Goal: Task Accomplishment & Management: Manage account settings

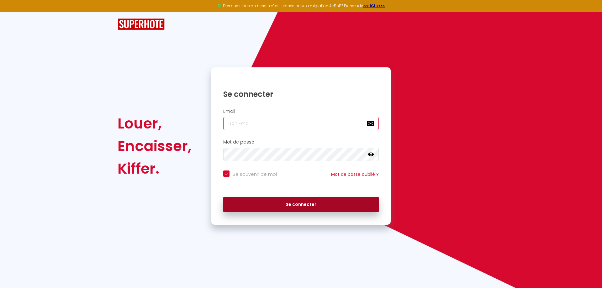
type input "maretel@orange.fr"
click at [286, 206] on button "Se connecter" at bounding box center [300, 205] width 155 height 16
checkbox input "true"
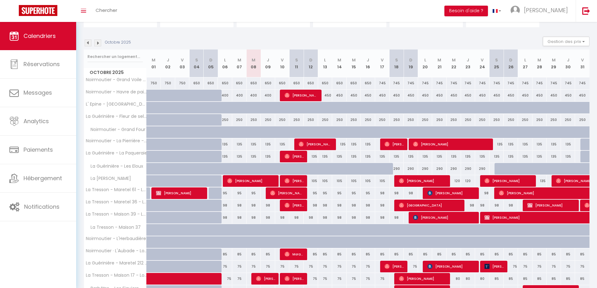
scroll to position [63, 0]
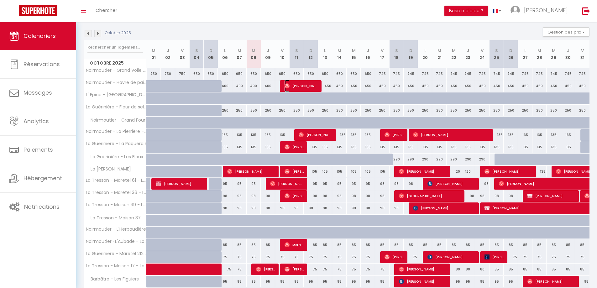
click at [290, 87] on span "[PERSON_NAME]" at bounding box center [302, 86] width 34 height 12
select select "OK"
select select "0"
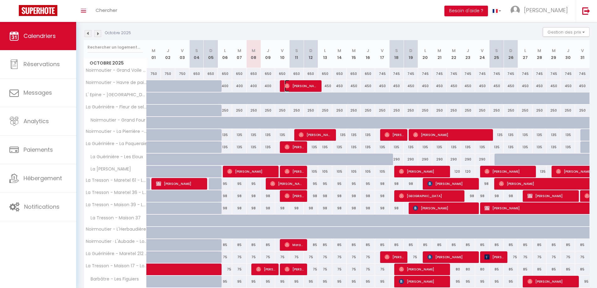
select select "1"
select select
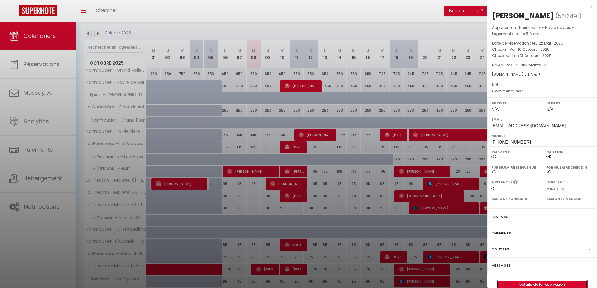
click at [526, 283] on link "Détails de la réservation" at bounding box center [542, 285] width 90 height 8
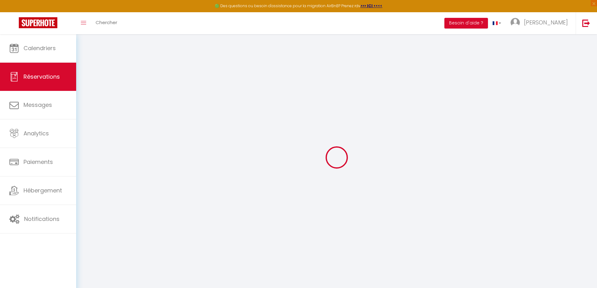
type input "Gaëlle"
type input "Pontgelard"
type input "[EMAIL_ADDRESS][DOMAIN_NAME]"
type input "[PHONE_NUMBER]"
select select "FR"
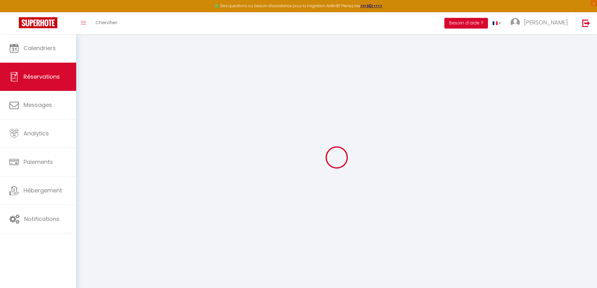
type input "35.93"
select select "22857"
select select "1"
select select
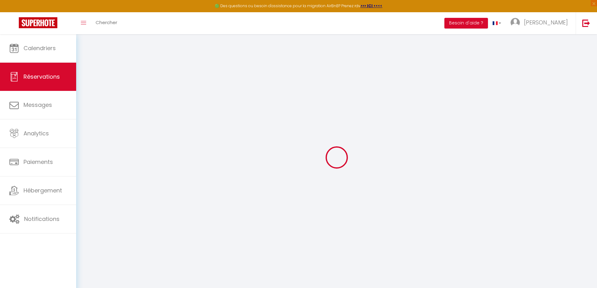
type input "7"
select select "12"
select select
type input "998"
checkbox input "false"
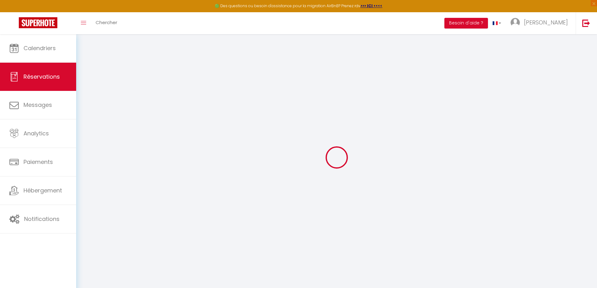
type input "0"
select select "1"
type input "0"
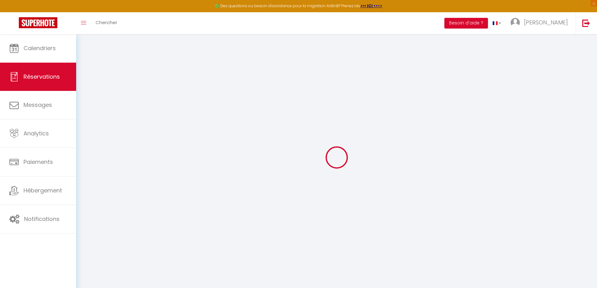
select select
select select "15"
checkbox input "false"
select select
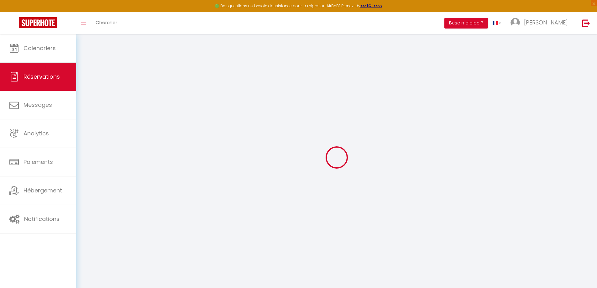
select select
checkbox input "false"
select select
checkbox input "false"
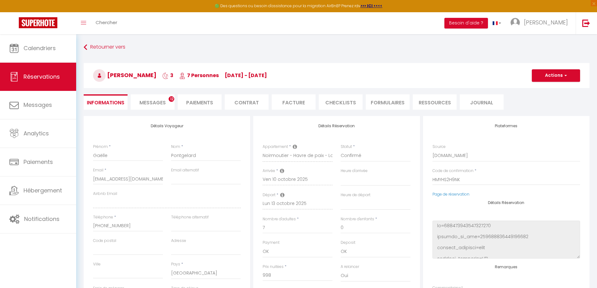
type input "43.91"
select select
checkbox input "false"
select select
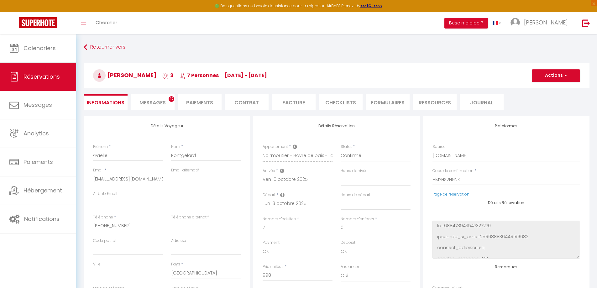
select select
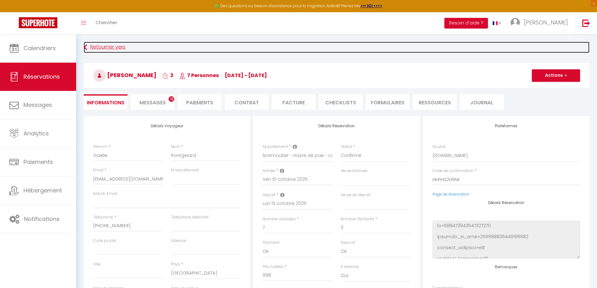
click at [88, 46] on link "Retourner vers" at bounding box center [337, 47] width 506 height 11
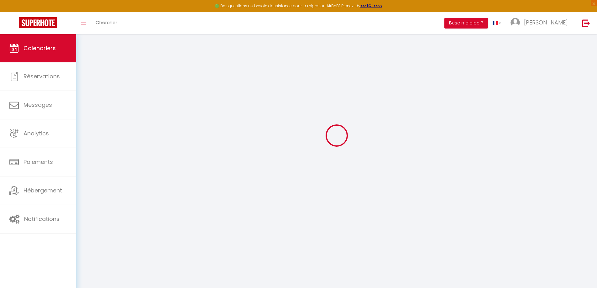
scroll to position [34, 0]
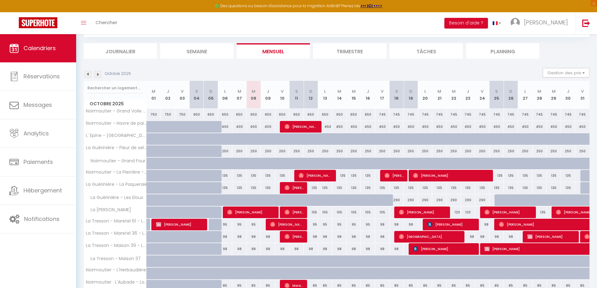
click at [116, 51] on li "Journalier" at bounding box center [120, 50] width 73 height 15
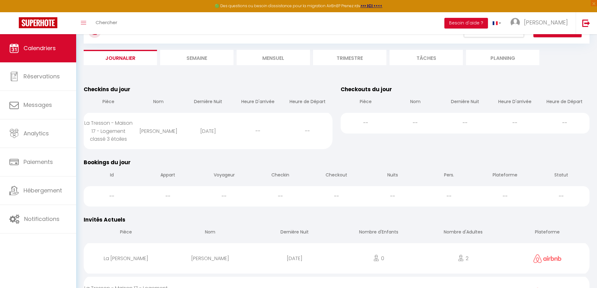
scroll to position [3, 0]
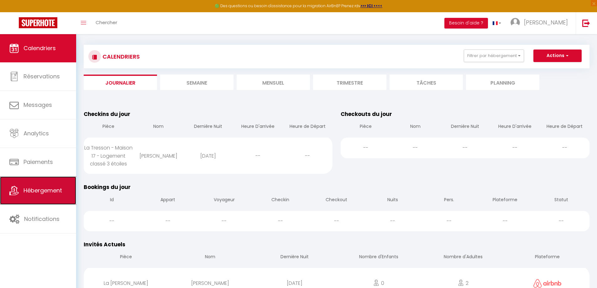
click at [27, 190] on span "Hébergement" at bounding box center [43, 191] width 39 height 8
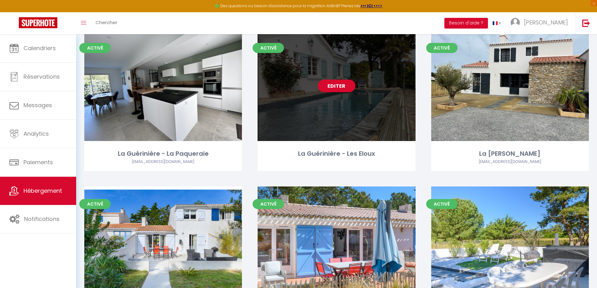
scroll to position [282, 0]
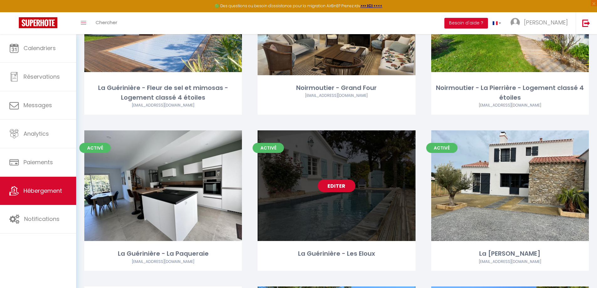
click at [335, 186] on link "Editer" at bounding box center [337, 186] width 38 height 13
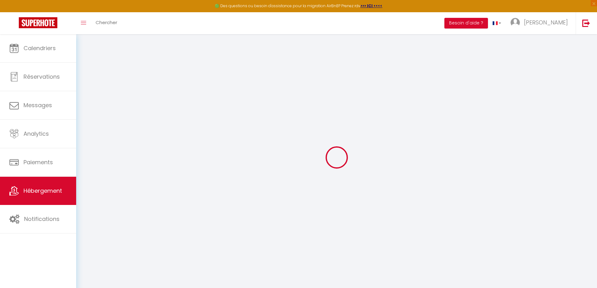
select select
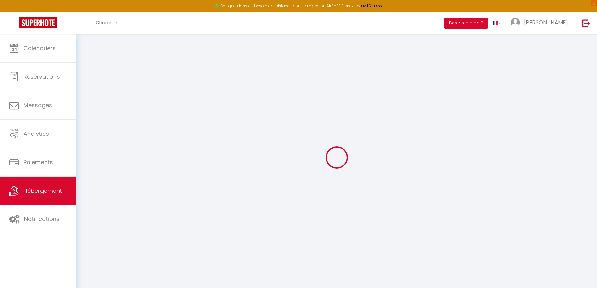
select select
checkbox input "false"
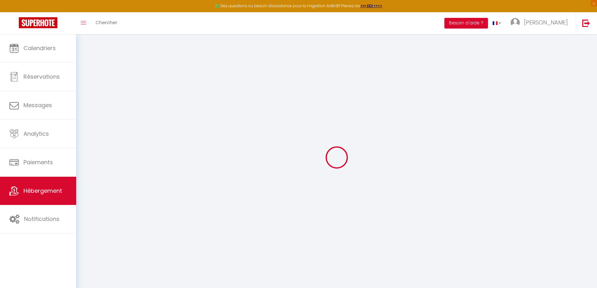
select select
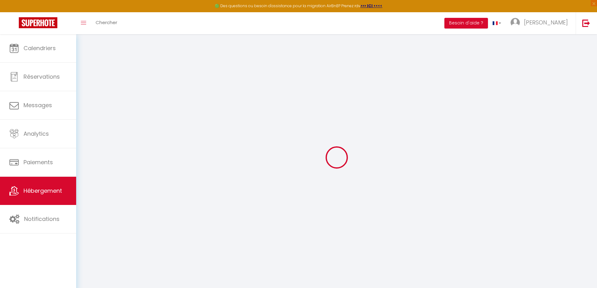
select select
checkbox input "false"
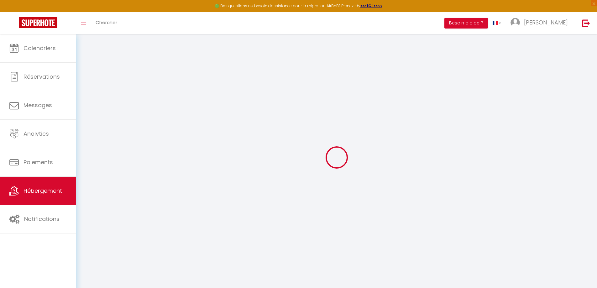
select select
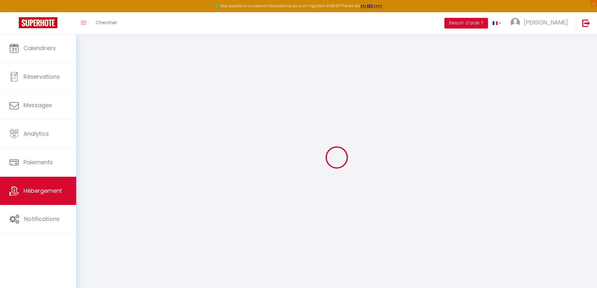
select select
checkbox input "false"
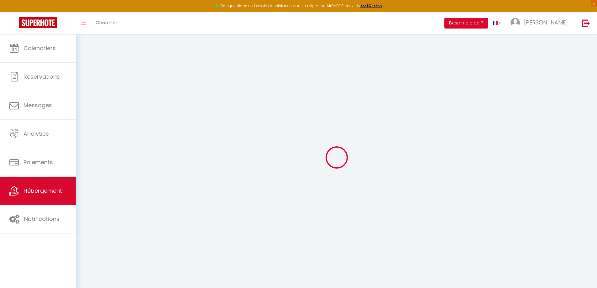
scroll to position [34, 0]
select select "17:00"
select select "21:00"
select select "09:00"
select select "30"
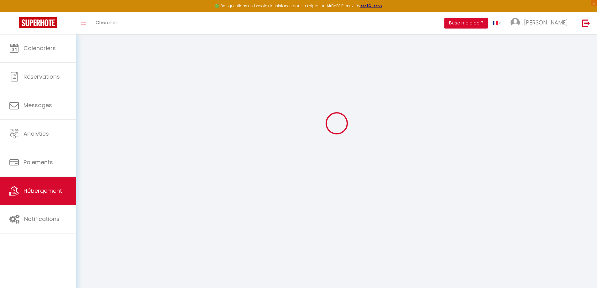
select select "120"
select select
checkbox input "false"
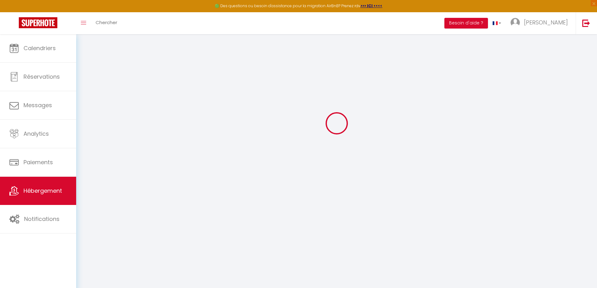
checkbox input "false"
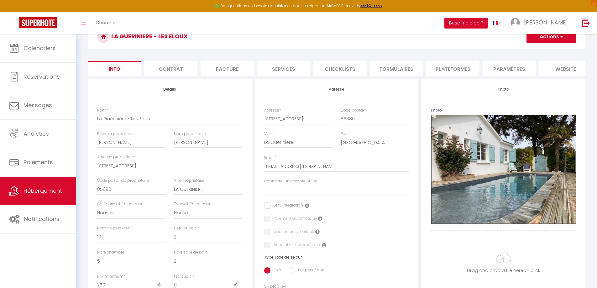
select select
checkbox input "false"
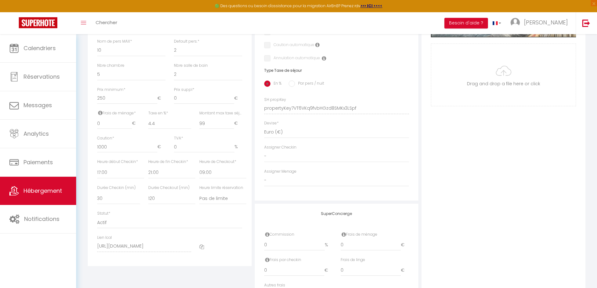
scroll to position [269, 0]
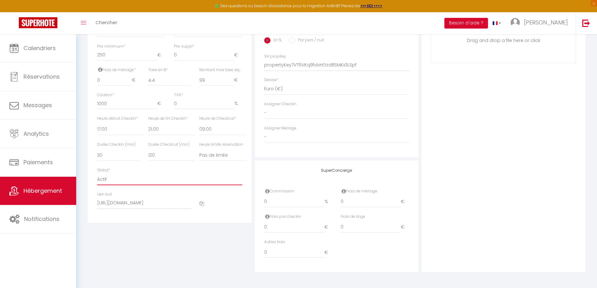
click at [103, 181] on select "Actif Pas actif" at bounding box center [169, 179] width 145 height 12
select select "0"
click at [97, 173] on select "Actif Pas actif" at bounding box center [169, 179] width 145 height 12
select select
checkbox input "false"
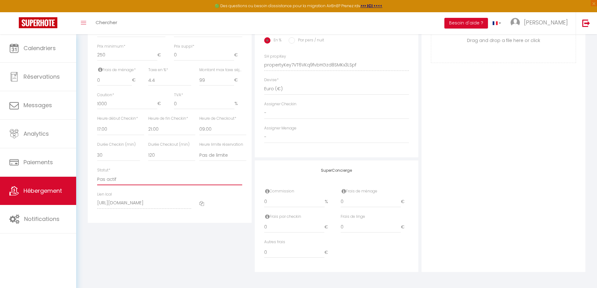
checkbox input "false"
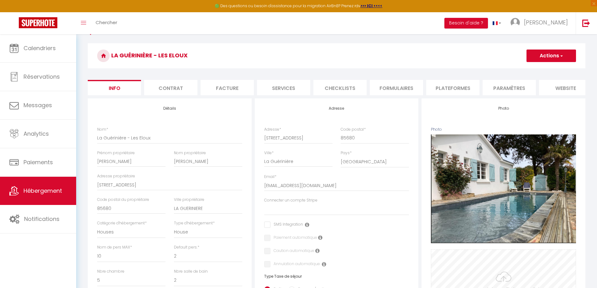
scroll to position [0, 0]
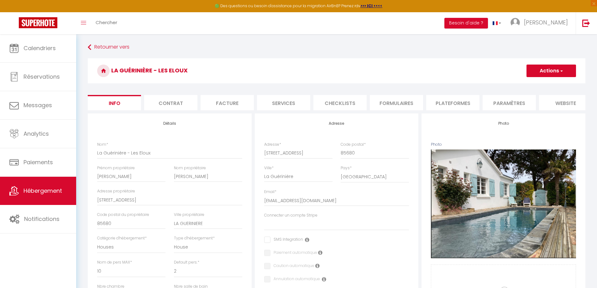
click at [548, 73] on button "Actions" at bounding box center [552, 71] width 50 height 13
click at [530, 85] on input "Enregistrer" at bounding box center [526, 84] width 23 height 6
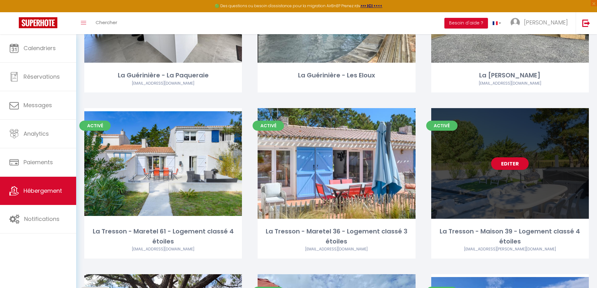
scroll to position [470, 0]
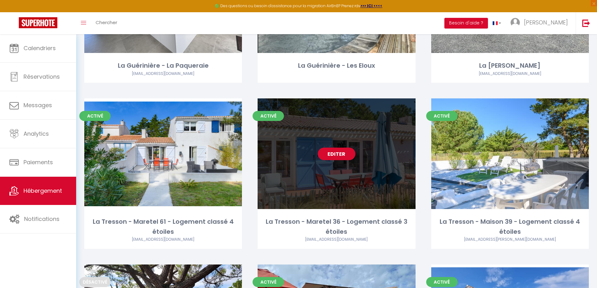
click at [339, 155] on link "Editer" at bounding box center [337, 154] width 38 height 13
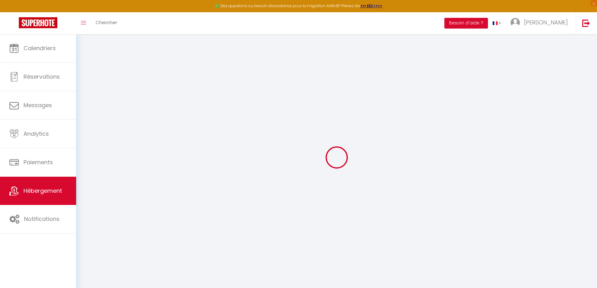
select select
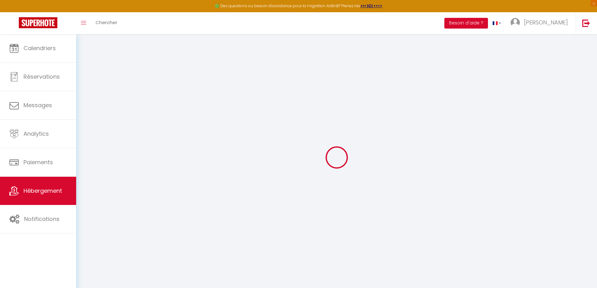
checkbox input "false"
select select
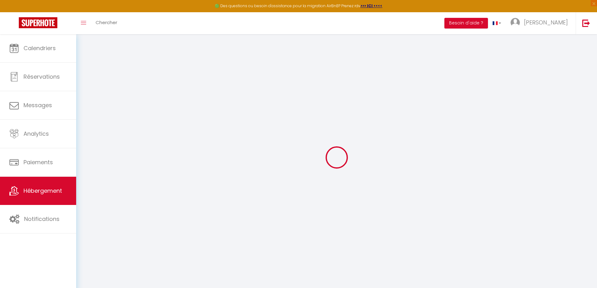
select select
checkbox input "false"
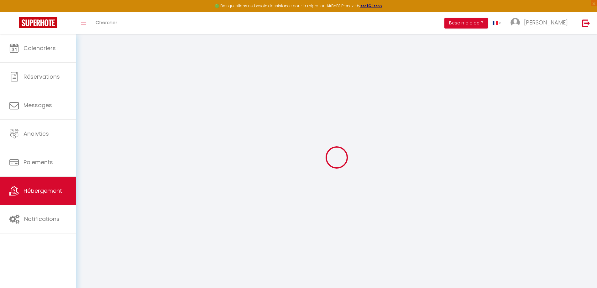
checkbox input "false"
select select "17:00"
select select "23:00"
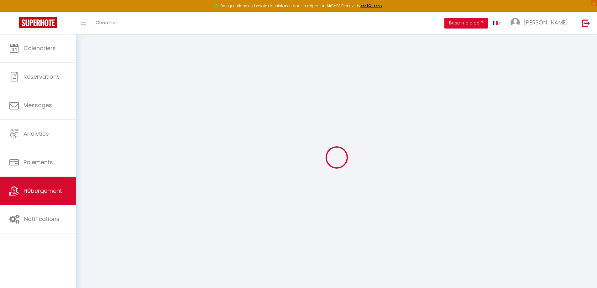
select select "09:00"
select select "30"
select select "120"
checkbox input "false"
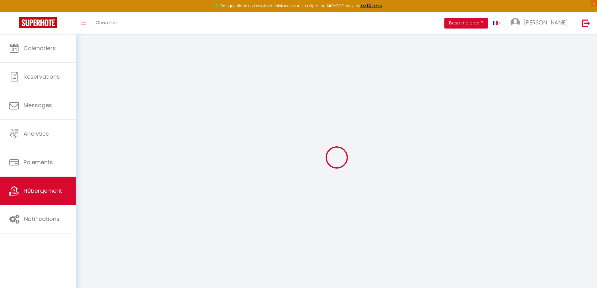
checkbox input "false"
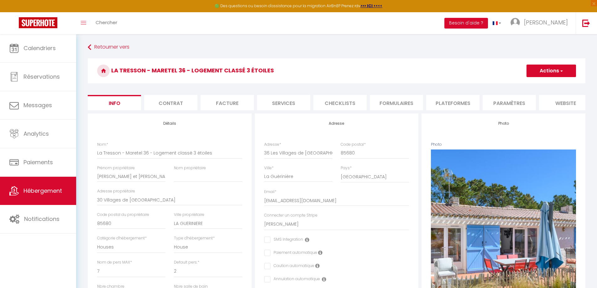
checkbox input "false"
click at [349, 105] on li "Checklists" at bounding box center [339, 102] width 53 height 15
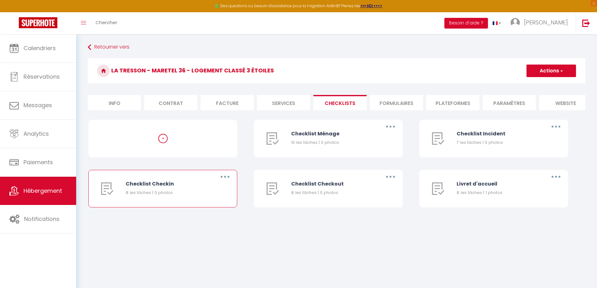
click at [228, 182] on button "button" at bounding box center [225, 177] width 18 height 10
click at [191, 197] on link "Editer" at bounding box center [209, 191] width 46 height 11
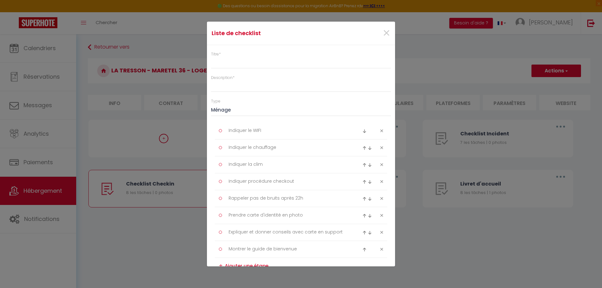
type input "Checklist Checkin"
type input "Procédure à suivre lors du checkin"
select select "3"
click at [221, 131] on div at bounding box center [220, 130] width 3 height 3
click at [230, 130] on textarea "Indiquer le WIFI" at bounding box center [288, 131] width 129 height 10
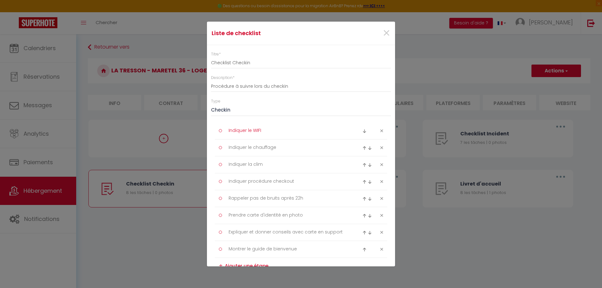
click at [241, 130] on textarea "Indiquer le WIFI" at bounding box center [288, 131] width 129 height 10
click at [219, 131] on div at bounding box center [220, 130] width 3 height 3
click at [362, 130] on img at bounding box center [364, 131] width 4 height 4
type textarea "Indiquer le chauffage"
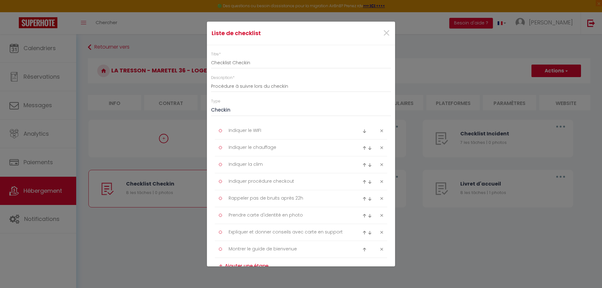
type textarea "Indiquer le WIFI"
click at [362, 149] on img at bounding box center [364, 148] width 4 height 4
type textarea "Indiquer le WIFI"
type textarea "Indiquer le chauffage"
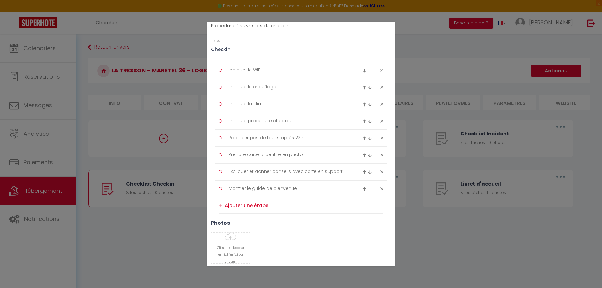
scroll to position [63, 0]
click at [266, 118] on textarea "Indiquer procédure checkout" at bounding box center [288, 119] width 129 height 10
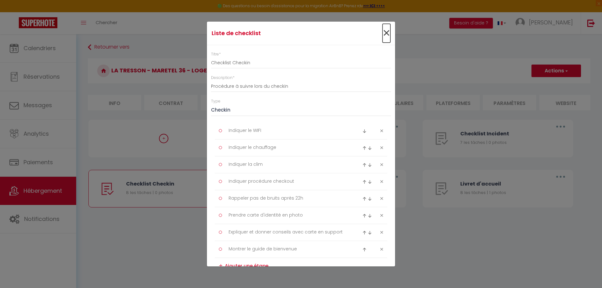
click at [382, 35] on span "×" at bounding box center [386, 33] width 8 height 19
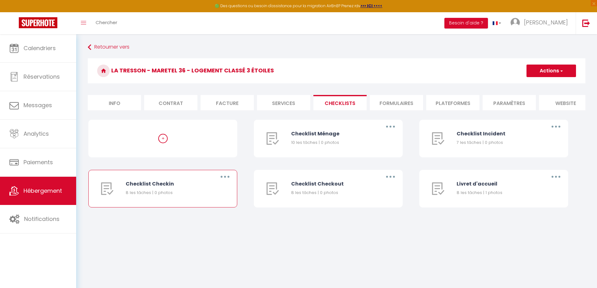
click at [226, 181] on button "button" at bounding box center [225, 177] width 18 height 10
click at [199, 195] on link "Editer" at bounding box center [209, 191] width 46 height 11
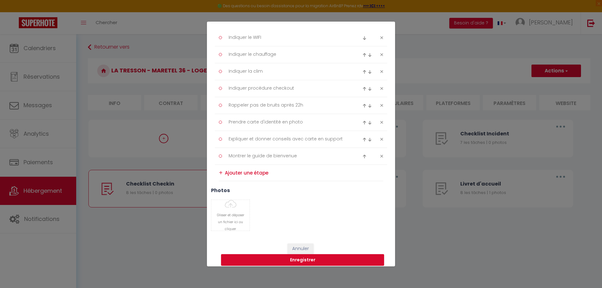
scroll to position [94, 0]
click at [412, 245] on div "Liste de checklist × Titre * Checklist Checkin Description * Procédure à suivre…" at bounding box center [301, 144] width 602 height 288
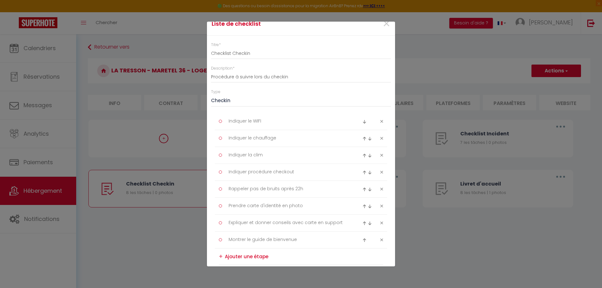
scroll to position [0, 0]
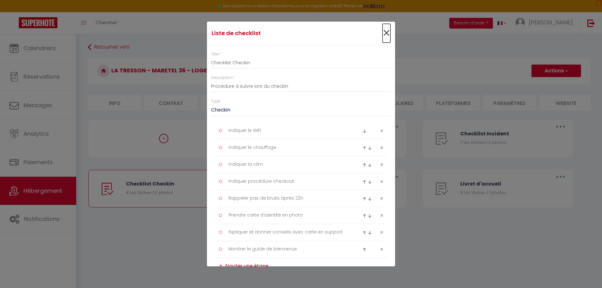
click at [383, 35] on span "×" at bounding box center [386, 33] width 8 height 19
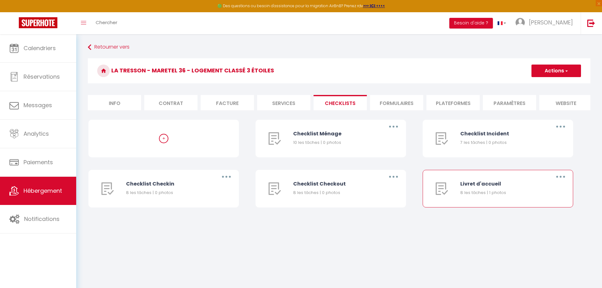
type input "Checklist Checkin"
type input "Procédure à suivre lors du checkin"
click at [556, 180] on button "button" at bounding box center [556, 177] width 18 height 10
click at [522, 195] on link "Editer" at bounding box center [540, 191] width 46 height 11
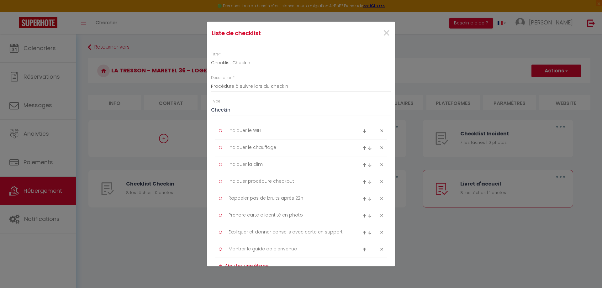
type input "Livret d'accueil"
click at [382, 34] on span "×" at bounding box center [386, 33] width 8 height 19
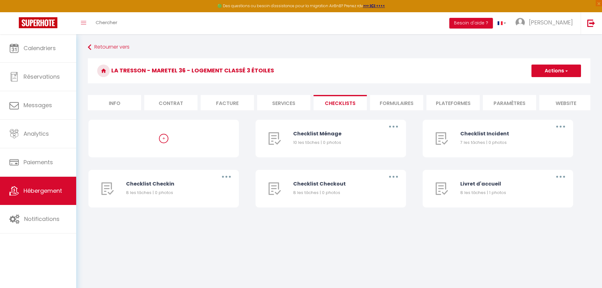
type input "Livret d'accueil"
click at [554, 132] on button "button" at bounding box center [556, 127] width 18 height 10
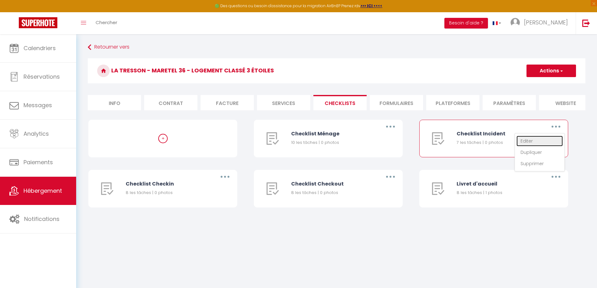
click at [529, 146] on link "Editer" at bounding box center [540, 141] width 46 height 11
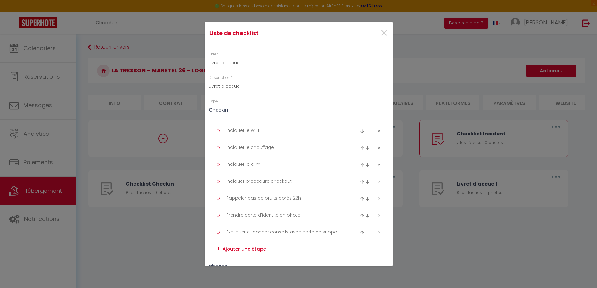
type input "Checklist Incident"
type input "Procédure à suivre en cas d'incident"
select select "2"
type textarea "Noter l'heure"
type textarea "Prendre des photos de chaque pièce"
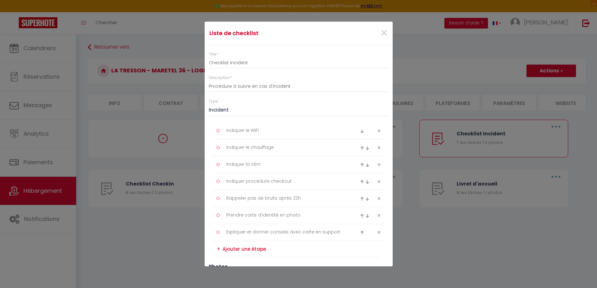
type textarea "Prendre une vidéo globale"
type textarea "Créer la fiche incident avec un commentaire"
type textarea "Appeler la plateforme pour le signaler par écrit"
type textarea "Prévenir le voyageur par écrit"
type textarea "Prendre la caution associée"
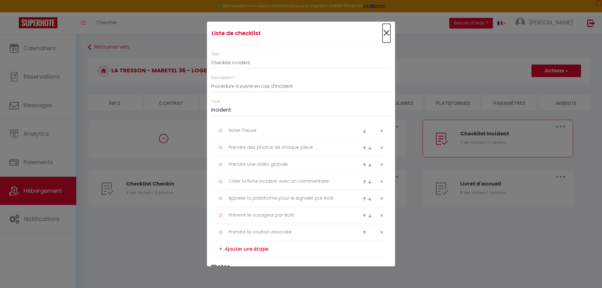
click at [382, 31] on span "×" at bounding box center [386, 33] width 8 height 19
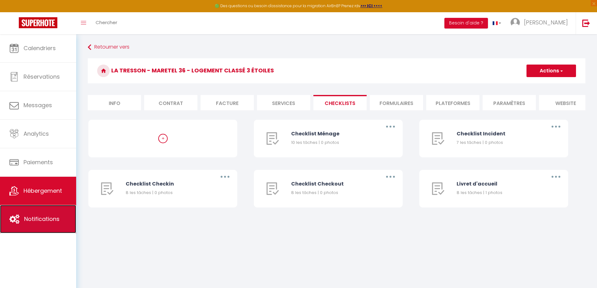
click at [43, 222] on span "Notifications" at bounding box center [41, 219] width 35 height 8
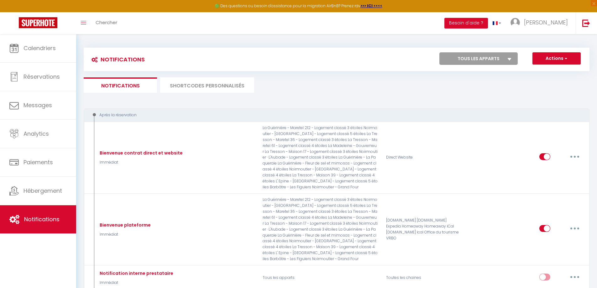
click at [197, 85] on li "SHORTCODES PERSONNALISÉS" at bounding box center [207, 84] width 94 height 15
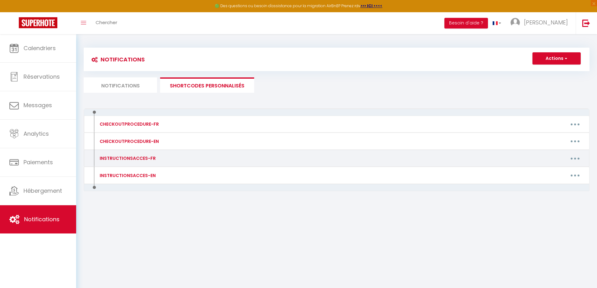
click at [493, 160] on div "Editer Supprimer" at bounding box center [403, 158] width 371 height 10
click at [148, 160] on div "INSTRUCTIONSACCES-FR" at bounding box center [127, 158] width 58 height 7
click at [575, 158] on icon "button" at bounding box center [575, 159] width 2 height 2
click at [548, 175] on link "Editer" at bounding box center [559, 172] width 46 height 11
type input "INSTRUCTIONSACCES-FR"
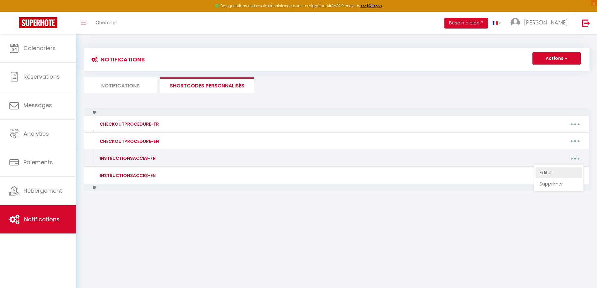
type textarea "Il ne vous reste plus qu’à venir avec vos valises, en effet tout est fourni dan…"
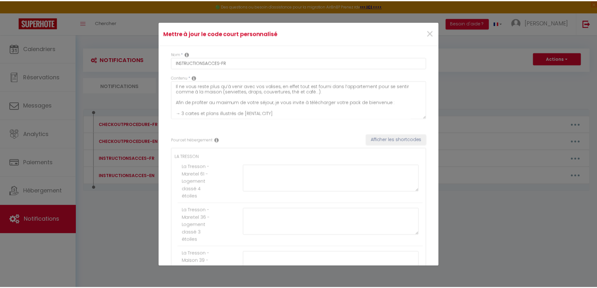
scroll to position [31, 0]
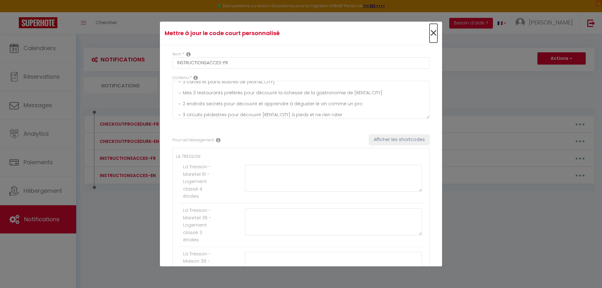
click at [429, 33] on span "×" at bounding box center [433, 33] width 8 height 19
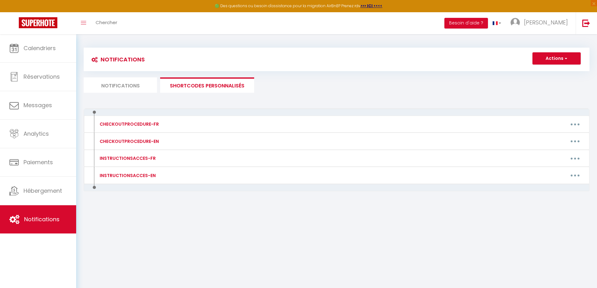
click at [130, 87] on li "Notifications" at bounding box center [120, 84] width 73 height 15
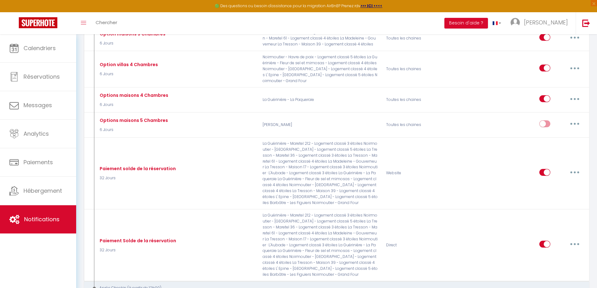
scroll to position [945, 0]
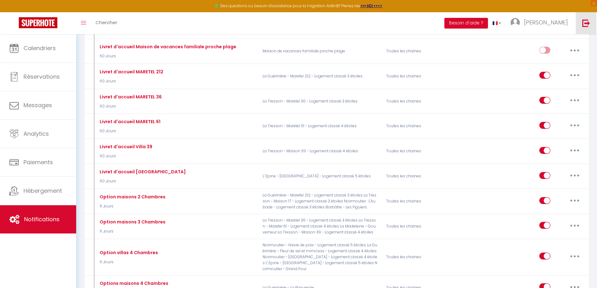
click at [582, 20] on img at bounding box center [586, 23] width 8 height 8
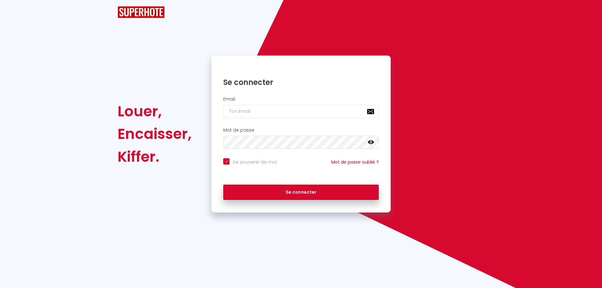
checkbox input "true"
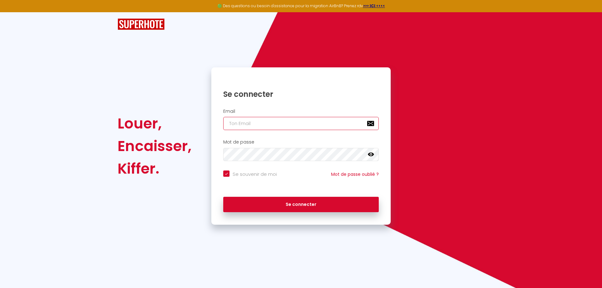
type input "[EMAIL_ADDRESS][DOMAIN_NAME]"
checkbox input "true"
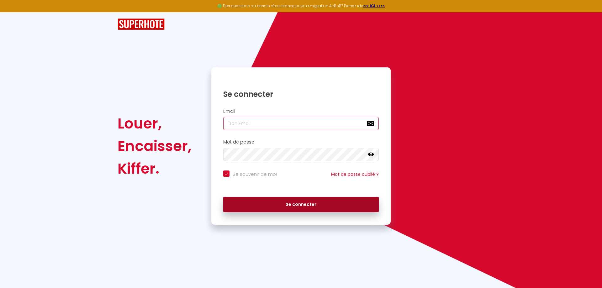
type input "[EMAIL_ADDRESS][DOMAIN_NAME]"
click at [304, 206] on button "Se connecter" at bounding box center [300, 205] width 155 height 16
checkbox input "true"
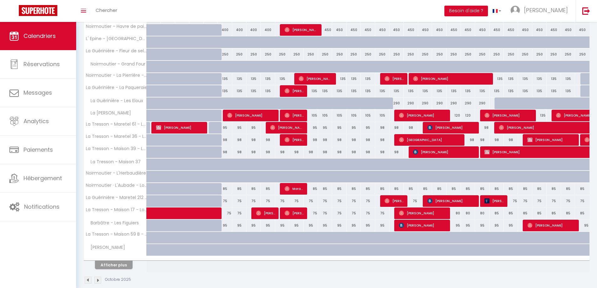
scroll to position [125, 0]
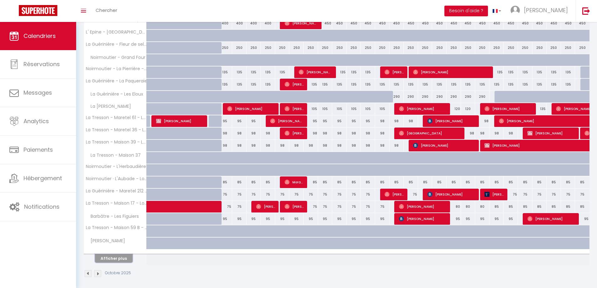
click at [117, 259] on button "Afficher plus" at bounding box center [114, 258] width 38 height 8
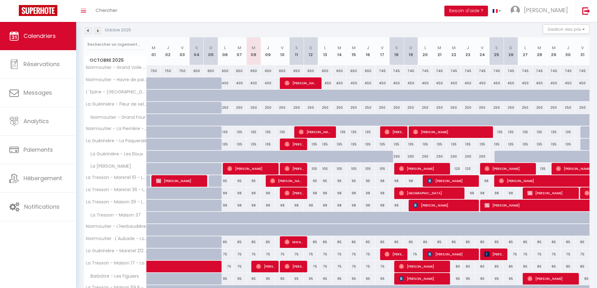
scroll to position [63, 0]
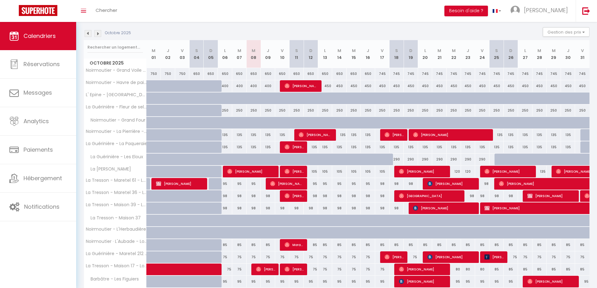
click at [86, 34] on img at bounding box center [88, 33] width 7 height 7
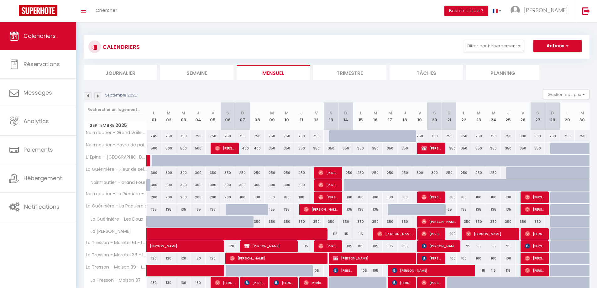
scroll to position [0, 0]
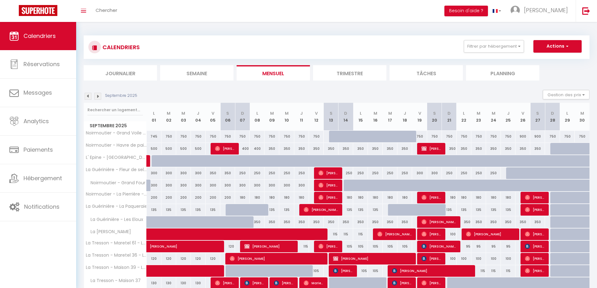
click at [97, 96] on img at bounding box center [97, 96] width 7 height 7
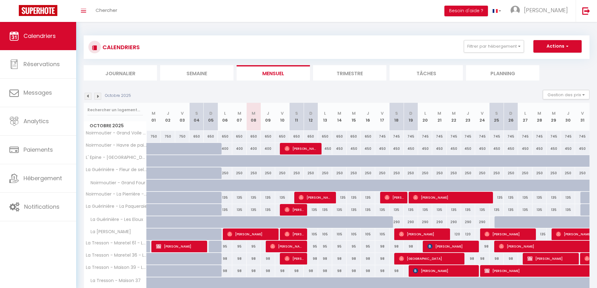
click at [97, 96] on img at bounding box center [97, 96] width 7 height 7
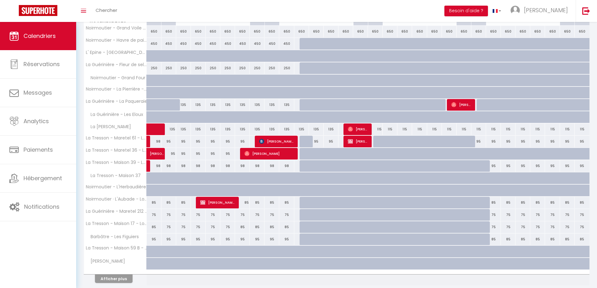
scroll to position [94, 0]
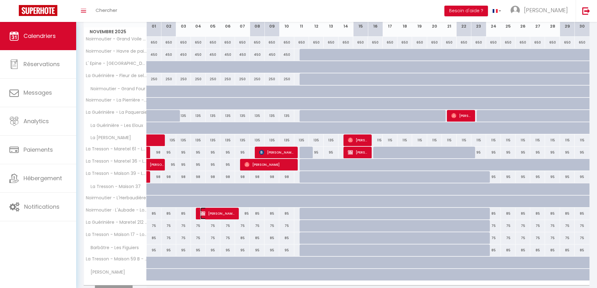
drag, startPoint x: 211, startPoint y: 213, endPoint x: 271, endPoint y: 118, distance: 112.9
click at [211, 213] on span "[PERSON_NAME]" at bounding box center [217, 214] width 34 height 12
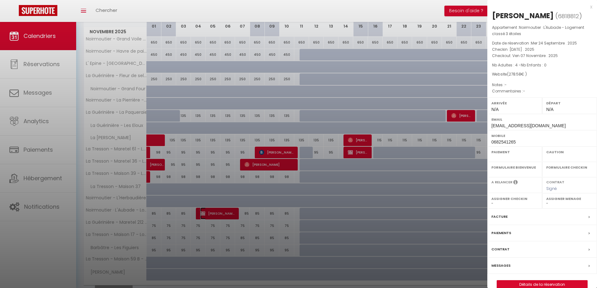
select select "OK"
select select "KO"
select select "0"
select select "1"
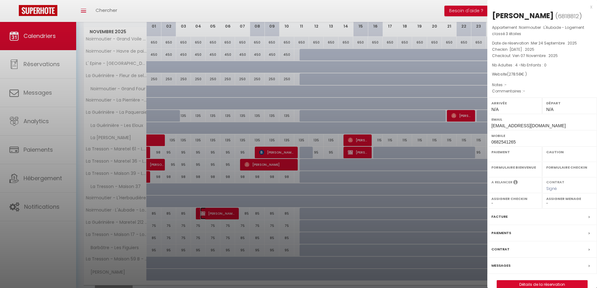
select select
click at [537, 283] on link "Détails de la réservation" at bounding box center [542, 285] width 90 height 8
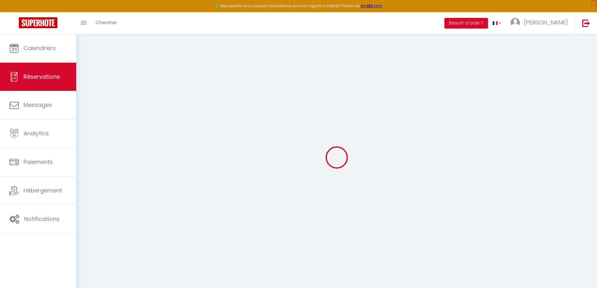
select select
select select "14"
checkbox input "false"
select select
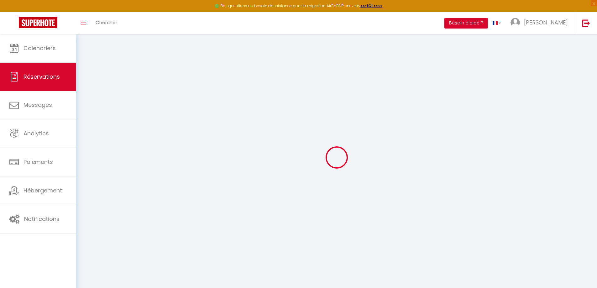
select select
checkbox input "false"
select select
checkbox input "false"
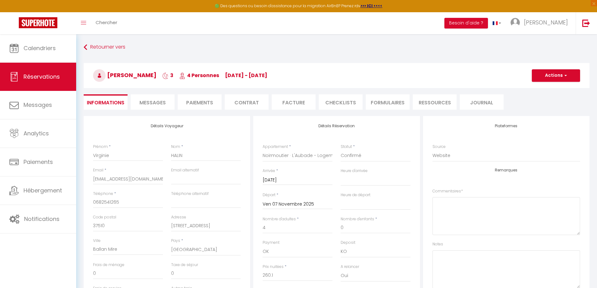
type input "18.48"
select select
checkbox input "false"
select select
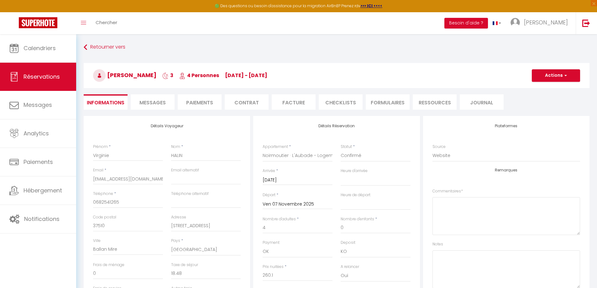
select select
click at [197, 101] on li "Paiements" at bounding box center [200, 101] width 44 height 15
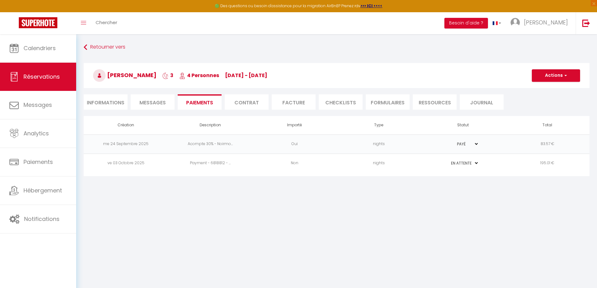
click at [475, 162] on select "PAYÉ EN ATTENTE" at bounding box center [463, 163] width 31 height 6
select select "1"
click at [448, 160] on select "PAYÉ EN ATTENTE" at bounding box center [463, 163] width 31 height 6
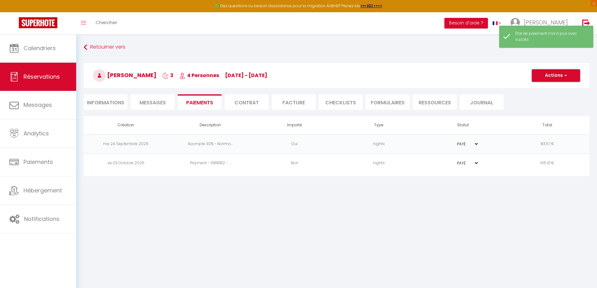
click at [545, 75] on button "Actions" at bounding box center [556, 75] width 48 height 13
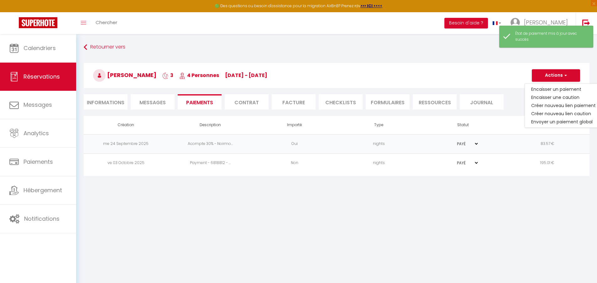
click at [104, 102] on li "Informations" at bounding box center [106, 101] width 44 height 15
select select
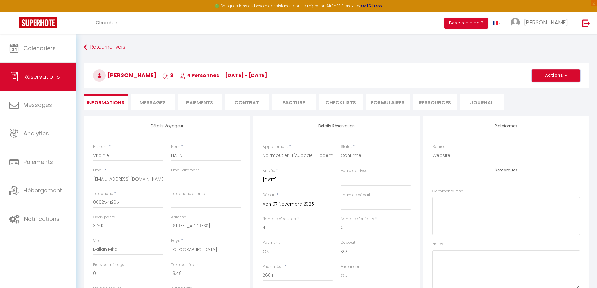
click at [545, 72] on button "Actions" at bounding box center [556, 75] width 48 height 13
click at [540, 88] on link "Enregistrer" at bounding box center [550, 89] width 50 height 8
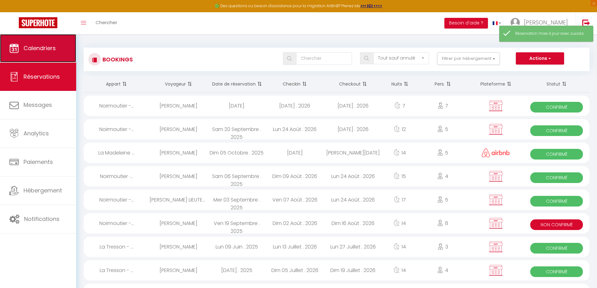
click at [38, 46] on span "Calendriers" at bounding box center [40, 48] width 32 height 8
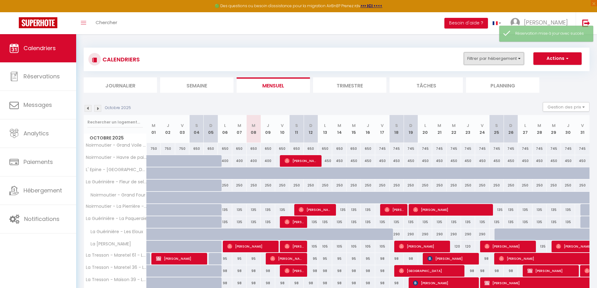
click at [479, 61] on button "Filtrer par hébergement" at bounding box center [494, 58] width 60 height 13
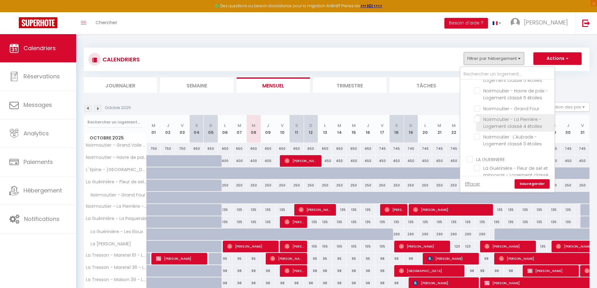
scroll to position [125, 0]
click at [489, 119] on input "Noirmoutier · L'Aubade - Logement classé 3 étoiles" at bounding box center [513, 117] width 78 height 6
checkbox input "true"
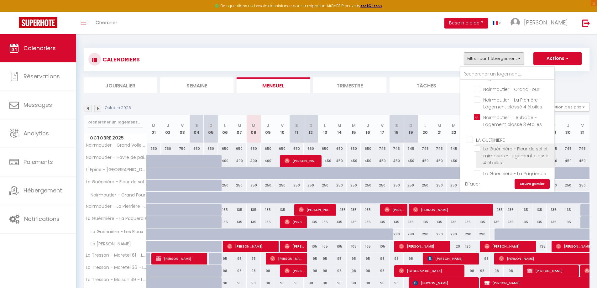
checkbox input "false"
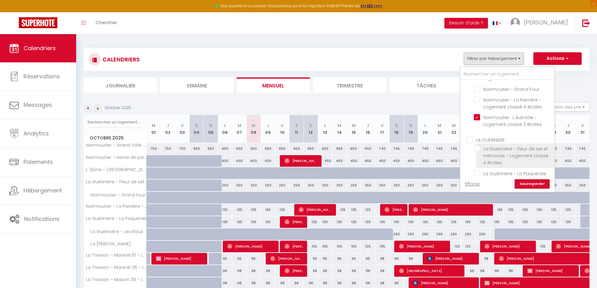
checkbox input "false"
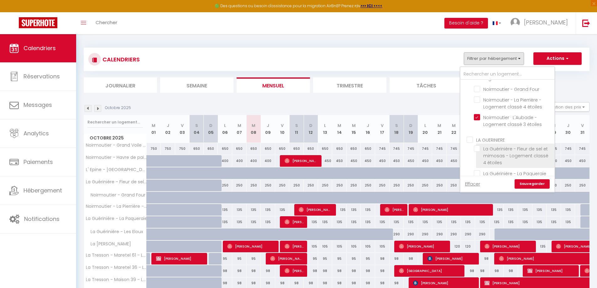
checkbox input "false"
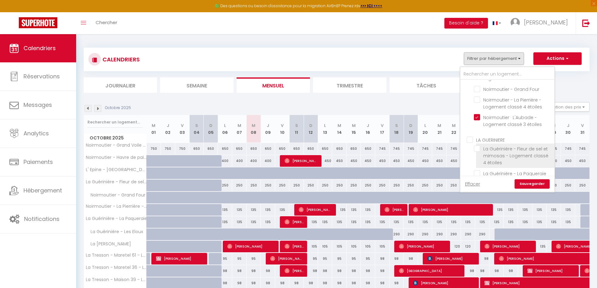
checkbox input "false"
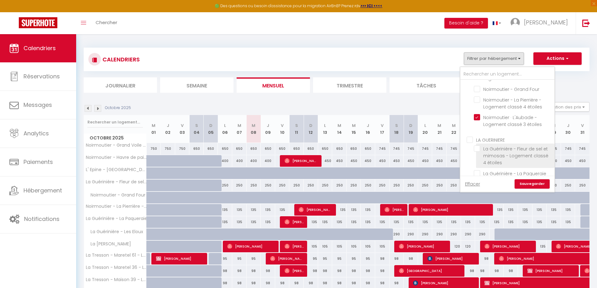
checkbox input "false"
click at [530, 185] on link "Sauvegarder" at bounding box center [532, 183] width 35 height 9
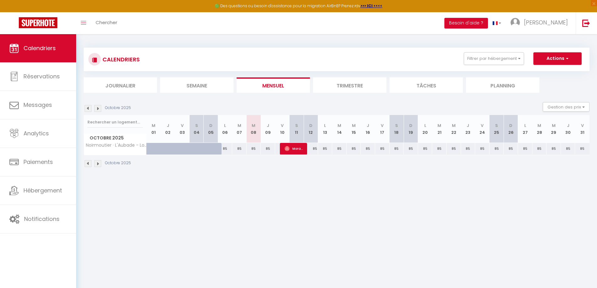
click at [98, 108] on img at bounding box center [97, 108] width 7 height 7
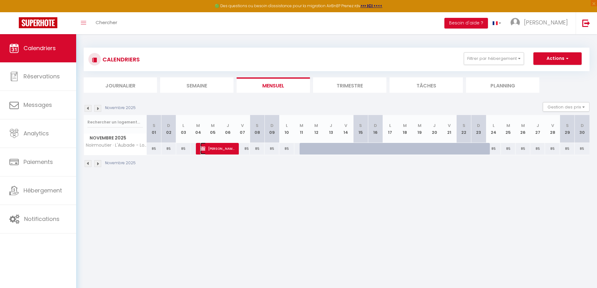
click at [212, 150] on span "[PERSON_NAME]" at bounding box center [217, 149] width 34 height 12
select select "OK"
select select "KO"
select select "0"
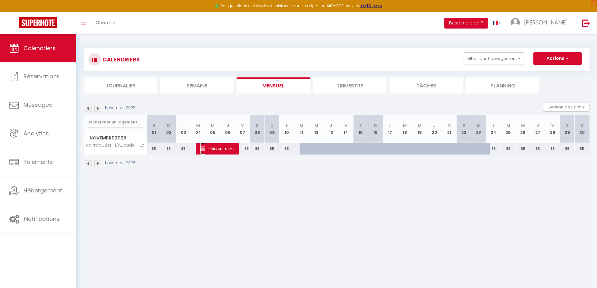
select select "1"
select select
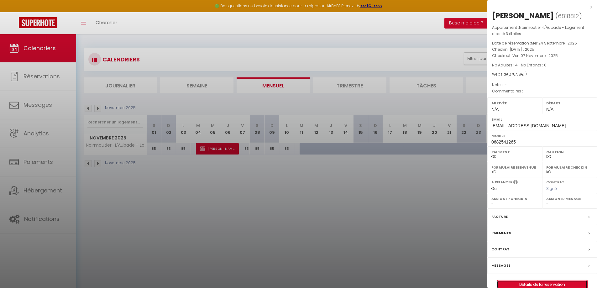
click at [557, 284] on link "Détails de la réservation" at bounding box center [542, 285] width 90 height 8
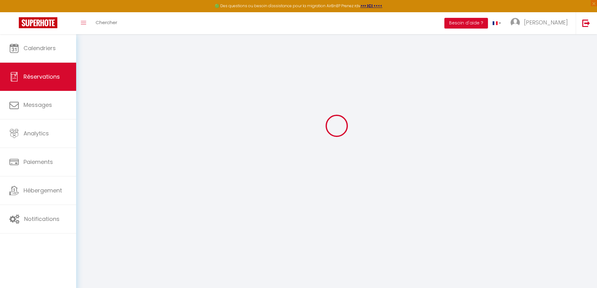
scroll to position [34, 0]
select select
checkbox input "false"
select select
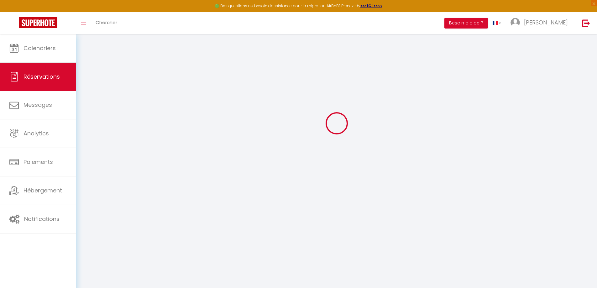
select select
checkbox input "false"
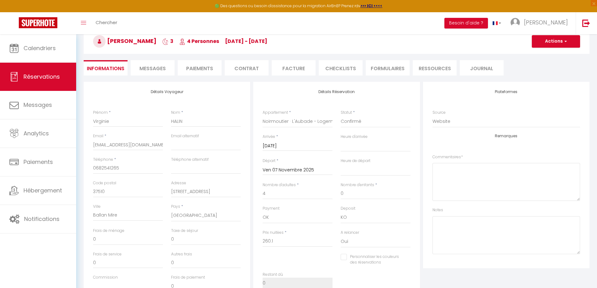
type input "18.48"
select select
checkbox input "false"
select select
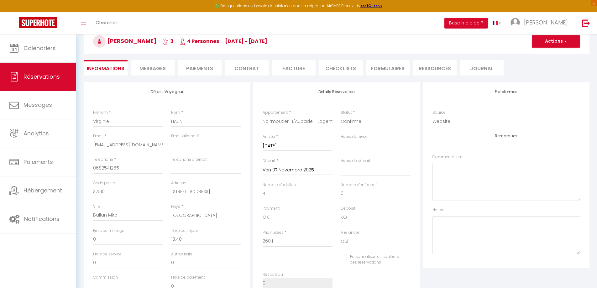
select select
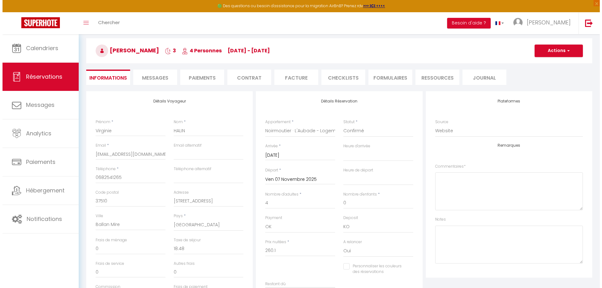
scroll to position [24, 0]
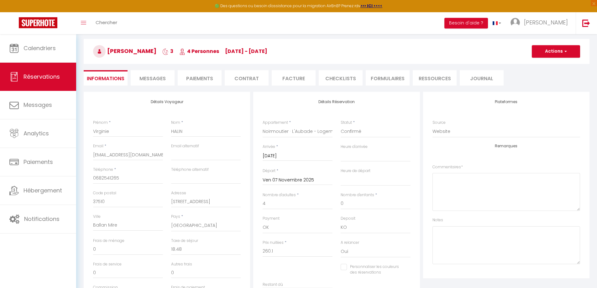
click at [194, 77] on li "Paiements" at bounding box center [200, 77] width 44 height 15
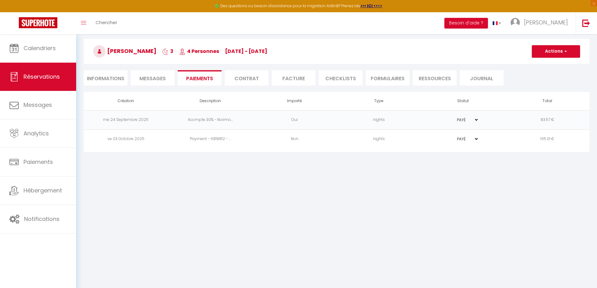
click at [250, 77] on li "Contrat" at bounding box center [247, 77] width 44 height 15
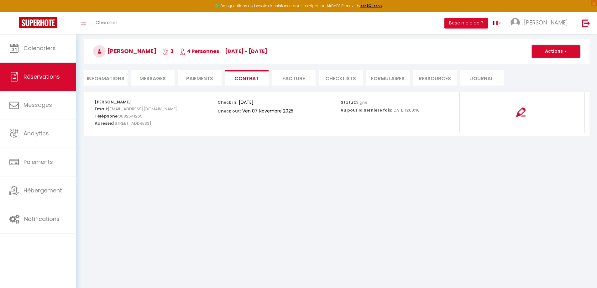
click at [555, 55] on button "Actions" at bounding box center [556, 51] width 48 height 13
click at [550, 73] on link "Envoyer le contrat" at bounding box center [551, 73] width 53 height 8
type input "[EMAIL_ADDRESS][DOMAIN_NAME]"
select select "fr"
type input "Votre contrat 6818812 - Noirmoutier · L'Aubade - Logement classé 3 étoiles"
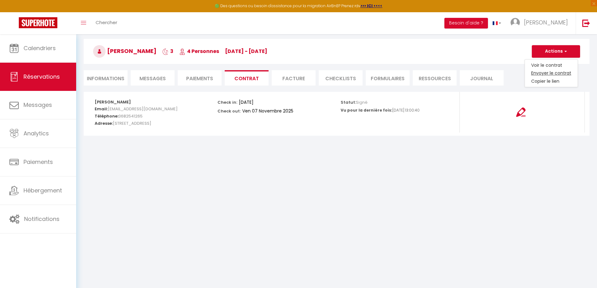
type textarea "Bonjour, Nous sommes ravis de vous accueillir du [DATE] au [DATE]. Afin de fina…"
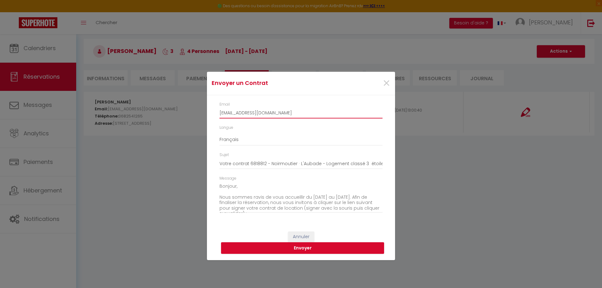
click at [237, 113] on input "[EMAIL_ADDRESS][DOMAIN_NAME]" at bounding box center [300, 112] width 163 height 11
drag, startPoint x: 281, startPoint y: 112, endPoint x: 208, endPoint y: 112, distance: 73.0
click at [208, 112] on div "Email [EMAIL_ADDRESS][DOMAIN_NAME] Langue Anglais Français Espagnol Portugais S…" at bounding box center [301, 160] width 188 height 130
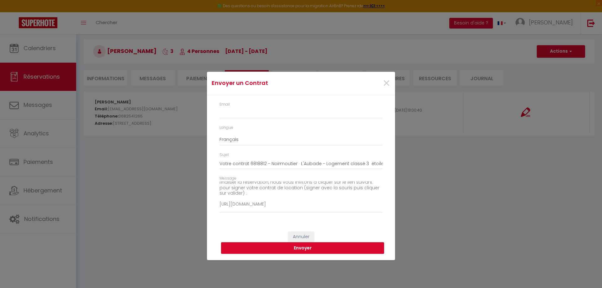
scroll to position [31, 0]
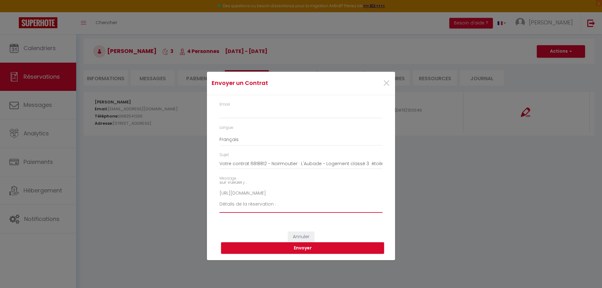
drag, startPoint x: 220, startPoint y: 192, endPoint x: 360, endPoint y: 194, distance: 139.8
click at [360, 194] on textarea "Bonjour, Nous sommes ravis de vous accueillir du [DATE] au [DATE]. Afin de fina…" at bounding box center [300, 197] width 163 height 32
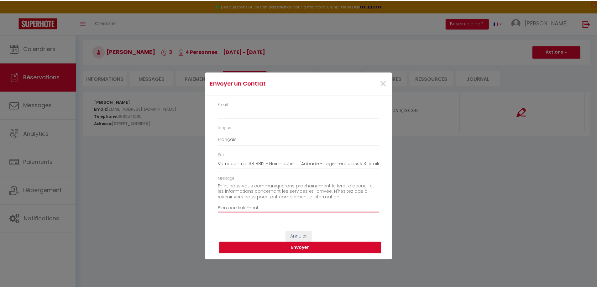
scroll to position [115, 0]
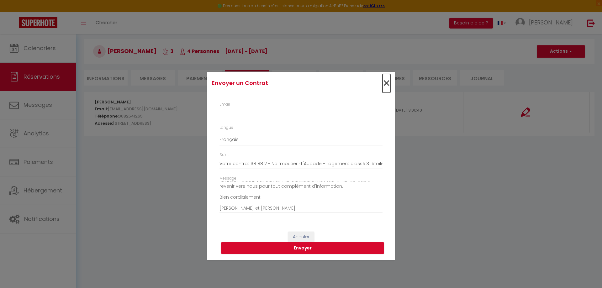
click at [387, 85] on span "×" at bounding box center [386, 83] width 8 height 19
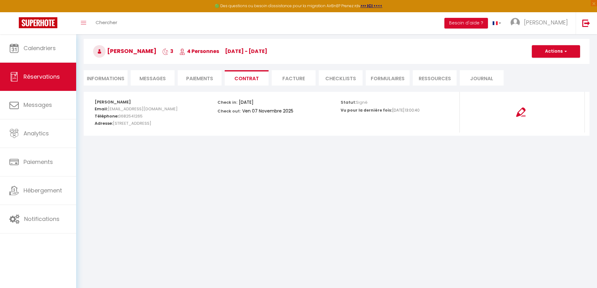
click at [111, 77] on li "Informations" at bounding box center [106, 77] width 44 height 15
select select
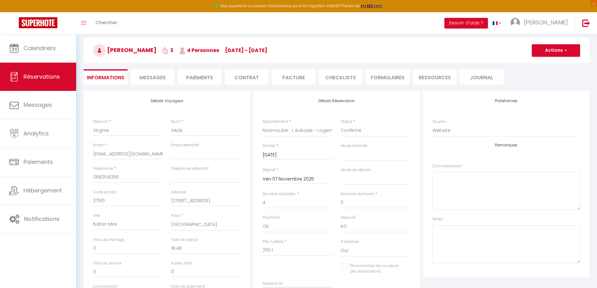
scroll to position [24, 0]
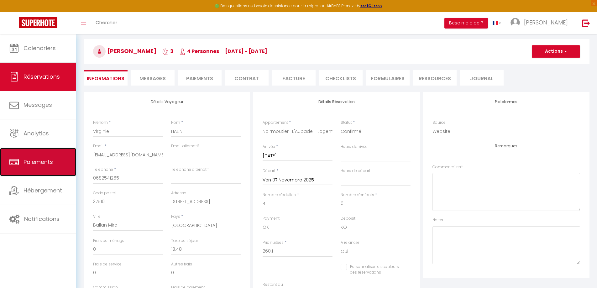
click at [41, 161] on span "Paiements" at bounding box center [38, 162] width 29 height 8
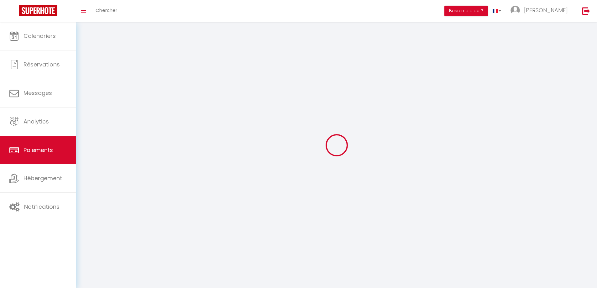
select select "2"
select select "0"
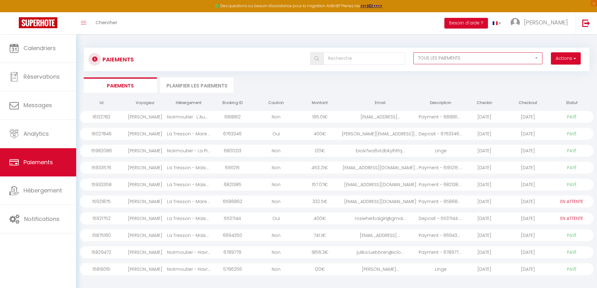
click at [425, 60] on select "EN ATTENTE PAYÉ TOUS LES PAIEMENTS" at bounding box center [477, 58] width 129 height 12
select select "0"
click at [413, 52] on select "EN ATTENTE PAYÉ TOUS LES PAIEMENTS" at bounding box center [477, 58] width 129 height 12
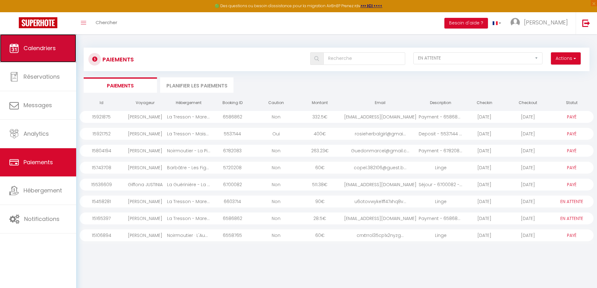
click at [50, 48] on span "Calendriers" at bounding box center [40, 48] width 32 height 8
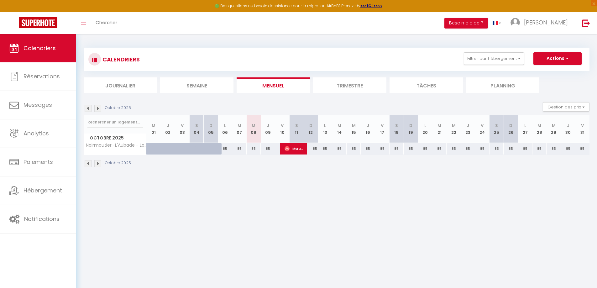
click at [87, 109] on img at bounding box center [88, 108] width 7 height 7
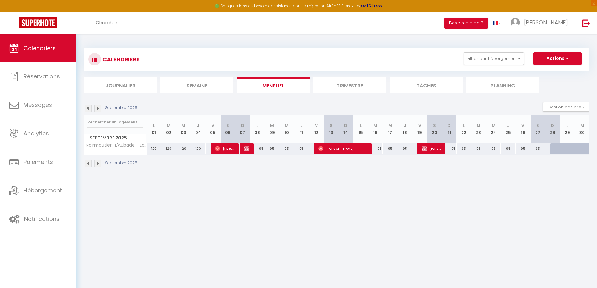
click at [100, 110] on img at bounding box center [97, 108] width 7 height 7
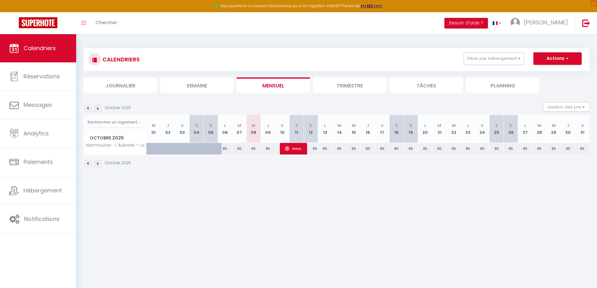
click at [89, 109] on img at bounding box center [88, 108] width 7 height 7
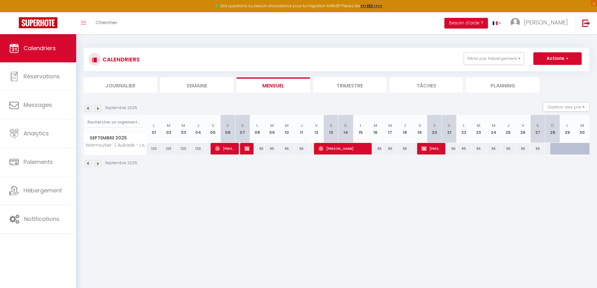
click at [99, 111] on img at bounding box center [97, 108] width 7 height 7
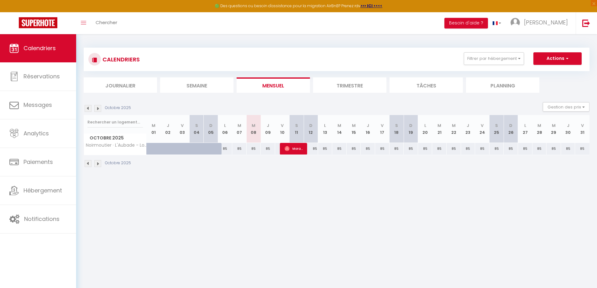
click at [99, 111] on img at bounding box center [97, 108] width 7 height 7
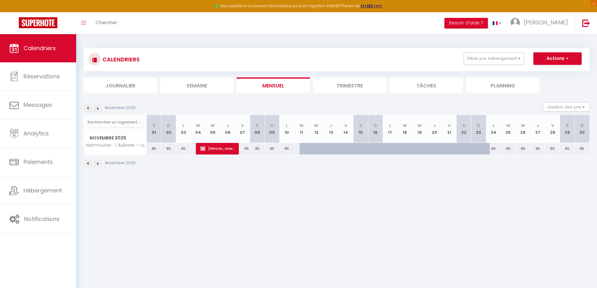
click at [90, 110] on img at bounding box center [88, 108] width 7 height 7
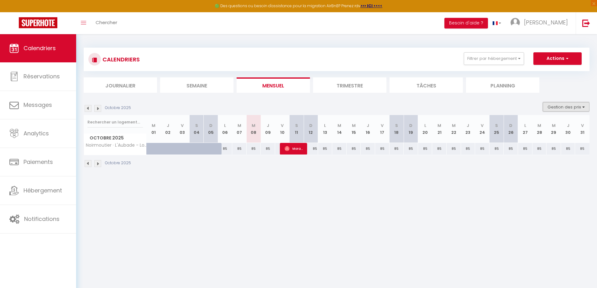
click at [555, 108] on button "Gestion des prix" at bounding box center [566, 106] width 47 height 9
click at [550, 125] on input "Nb Nuits minimum" at bounding box center [561, 126] width 56 height 6
checkbox input "true"
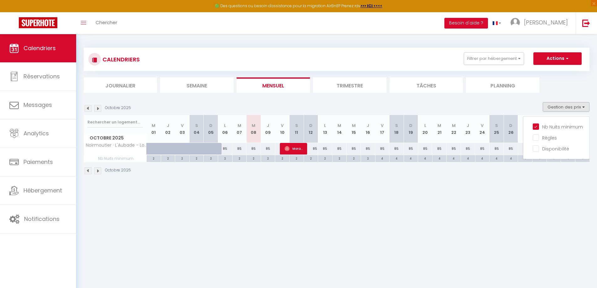
click at [421, 177] on div "Octobre 2025" at bounding box center [337, 171] width 506 height 18
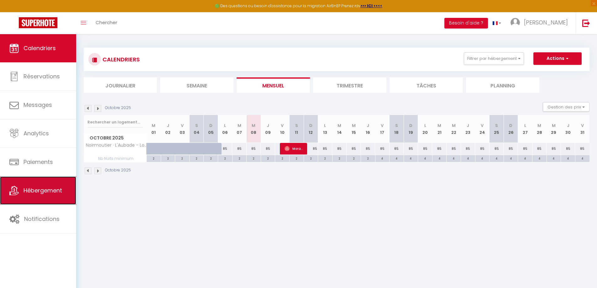
click at [34, 187] on span "Hébergement" at bounding box center [43, 191] width 39 height 8
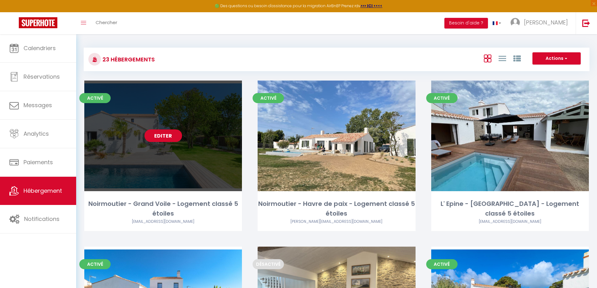
click at [166, 135] on link "Editer" at bounding box center [164, 135] width 38 height 13
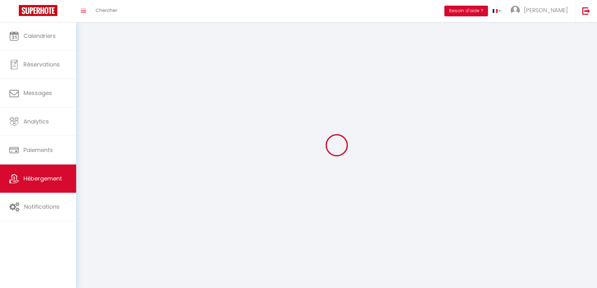
select select "1"
select select
select select "28"
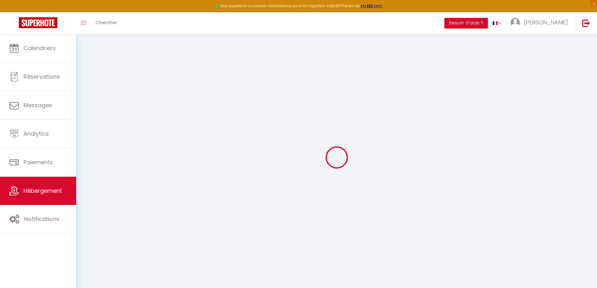
select select
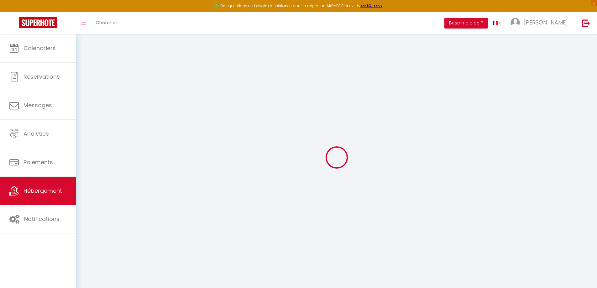
select select
checkbox input "false"
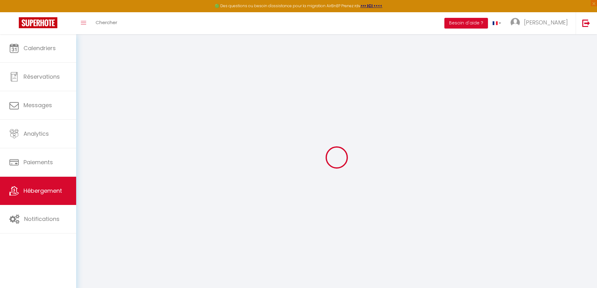
select select
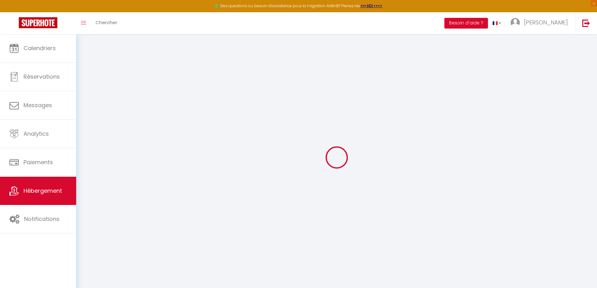
select select
checkbox input "false"
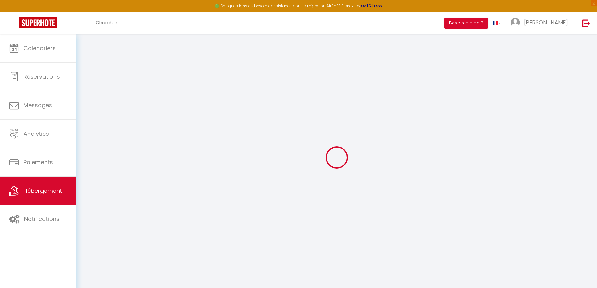
checkbox input "false"
select select
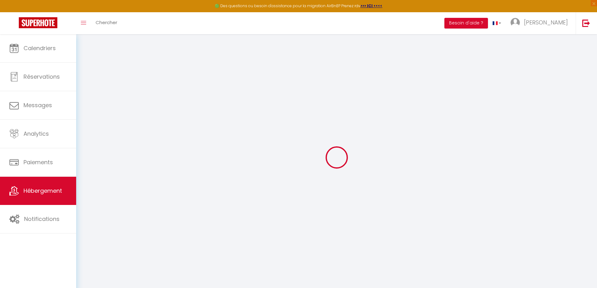
select select
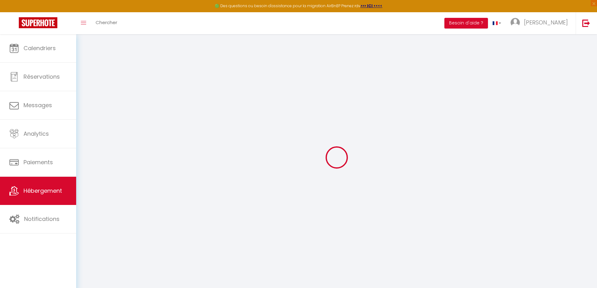
checkbox input "false"
select select
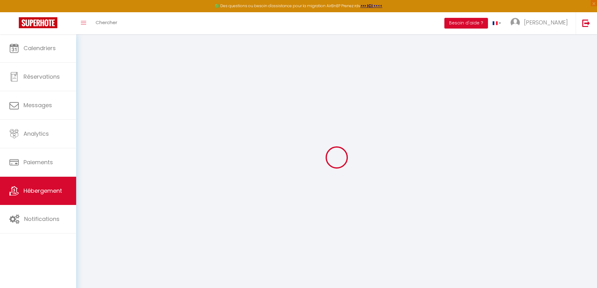
select select
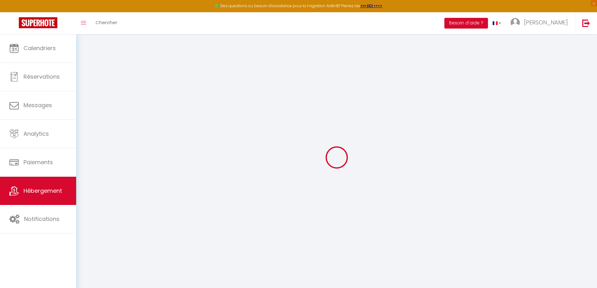
select select
checkbox input "false"
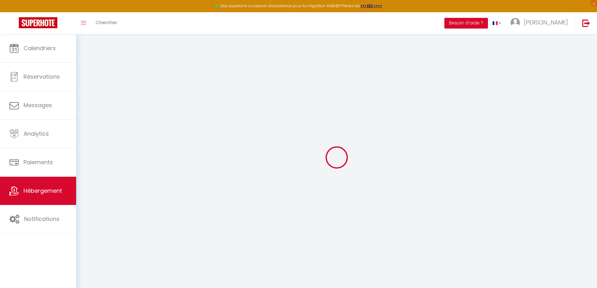
checkbox input "false"
select select
type input "Noirmoutier - Grand Voile - Logement classé 5 étoiles"
type input "[PERSON_NAME]"
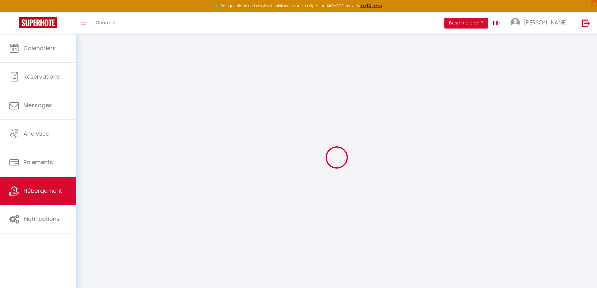
type input "BOR2MER"
type input "[STREET_ADDRESS]"
type input "78100"
type input "[GEOGRAPHIC_DATA]"
select select "houses"
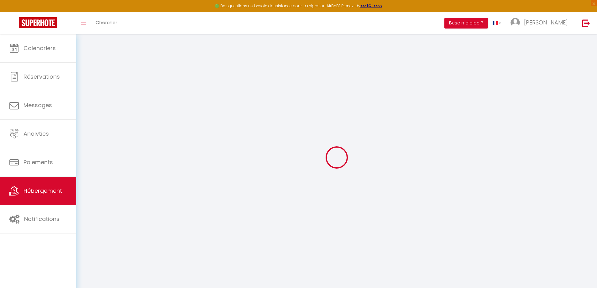
select select "12"
select select "5"
type input "650"
type input "450"
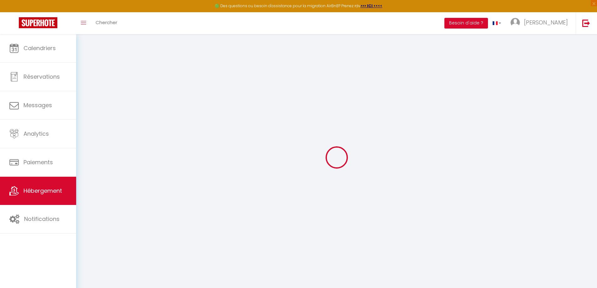
type input "3.41"
type input "5950"
select select
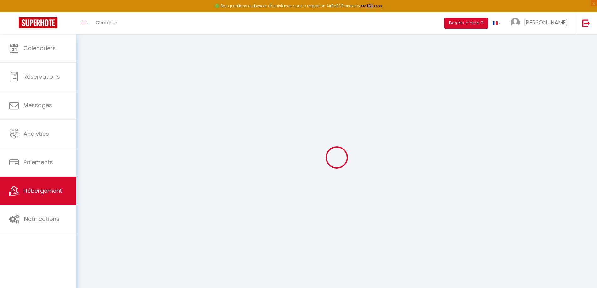
select select
type input "[STREET_ADDRESS]"
type input "85330"
type input "Noirmoutier-en-l'Île"
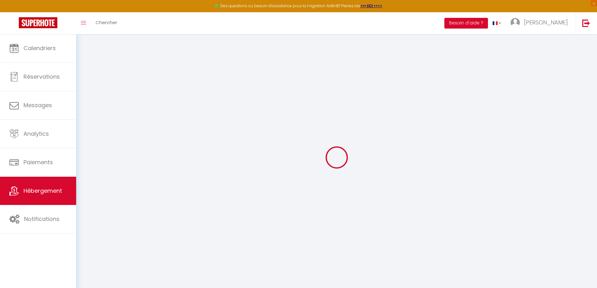
type input "[EMAIL_ADDRESS][DOMAIN_NAME]"
select select "14527"
checkbox input "false"
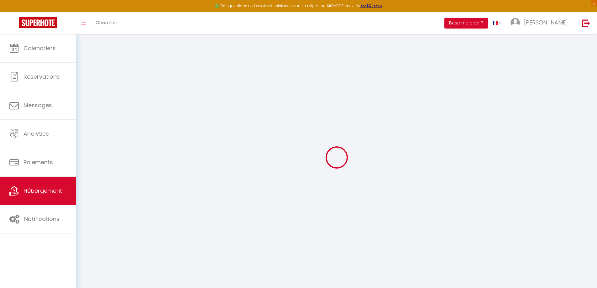
checkbox input "false"
type input "0"
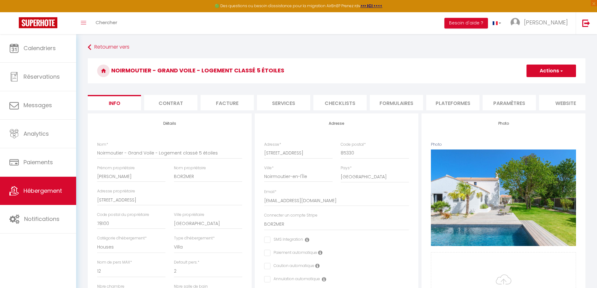
checkbox input "false"
click at [566, 105] on li "website" at bounding box center [565, 102] width 53 height 15
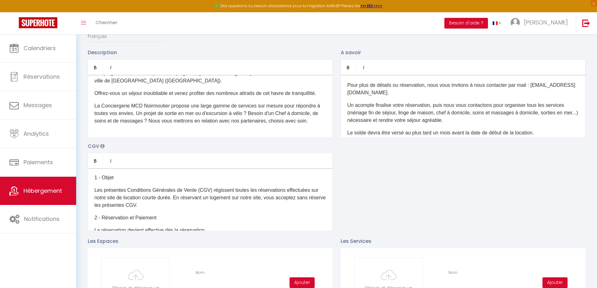
scroll to position [1, 0]
click at [30, 188] on span "Hébergement" at bounding box center [43, 191] width 39 height 8
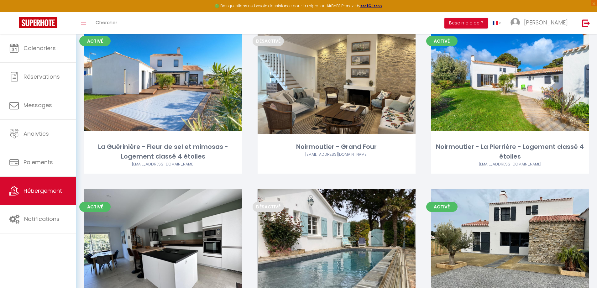
scroll to position [282, 0]
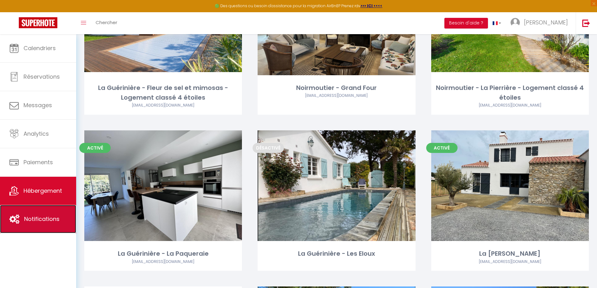
click at [43, 215] on link "Notifications" at bounding box center [38, 219] width 76 height 28
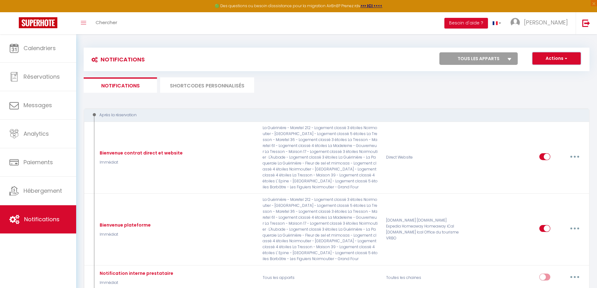
click at [562, 61] on button "Actions" at bounding box center [557, 58] width 48 height 13
click at [549, 72] on link "Nouvelle Notification" at bounding box center [547, 72] width 65 height 8
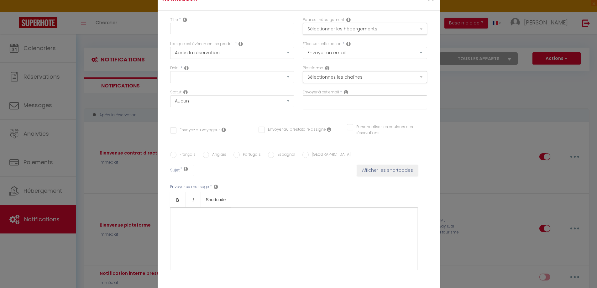
select select "Immédiat"
select select
checkbox input "false"
radio input "true"
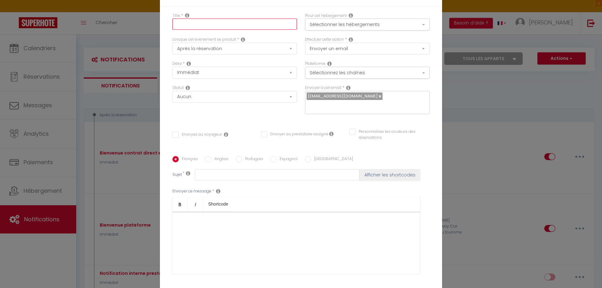
click at [192, 30] on input "text" at bounding box center [234, 23] width 124 height 11
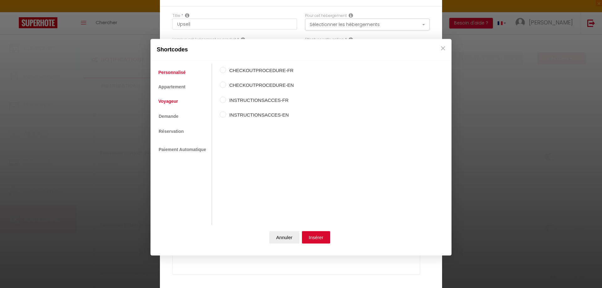
click at [171, 102] on link "Voyageur" at bounding box center [168, 101] width 26 height 11
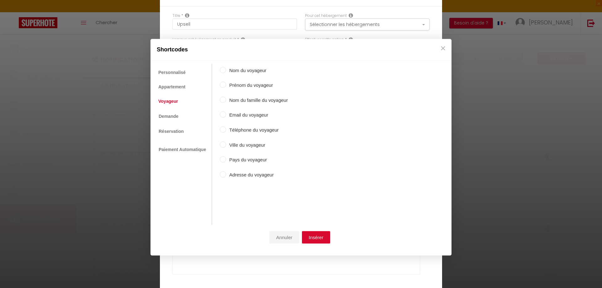
click at [287, 238] on button "Annuler" at bounding box center [284, 237] width 30 height 13
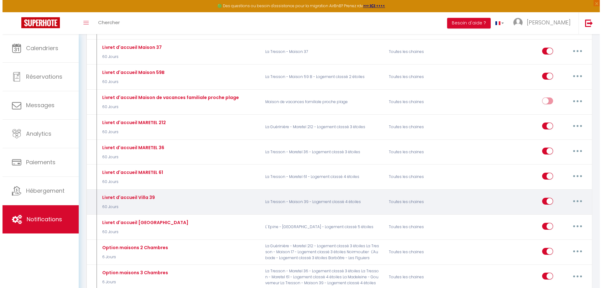
scroll to position [909, 0]
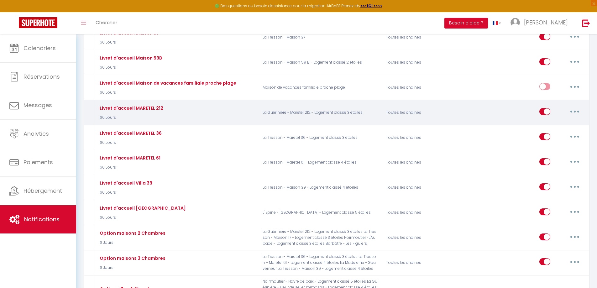
click at [577, 107] on button "button" at bounding box center [575, 112] width 18 height 10
click at [545, 121] on link "Editer" at bounding box center [558, 126] width 46 height 11
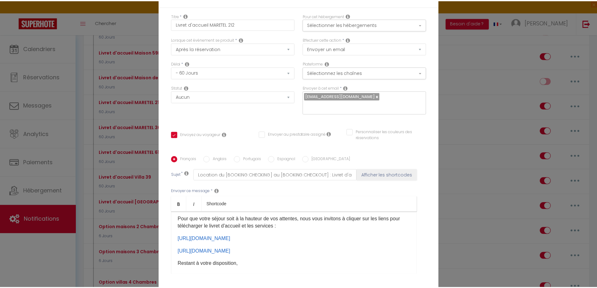
scroll to position [63, 0]
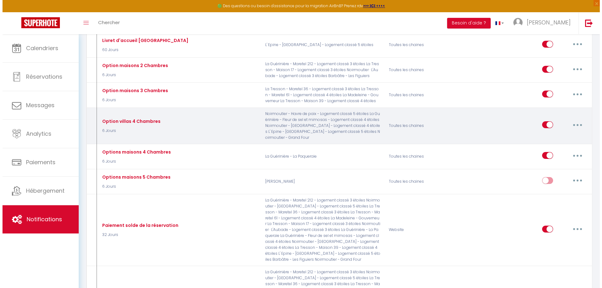
scroll to position [1066, 0]
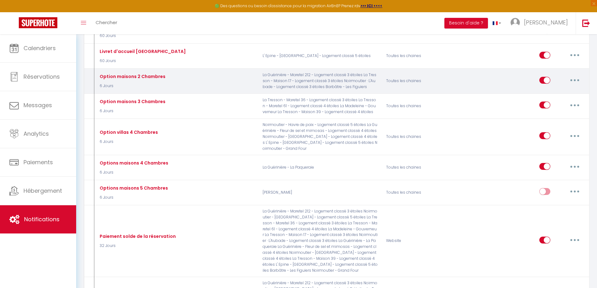
click at [575, 79] on icon "button" at bounding box center [575, 80] width 2 height 2
click at [546, 91] on link "Editer" at bounding box center [558, 94] width 46 height 11
type input "Option maisons 2 Chambres"
select select "6 Jours"
checkbox input "true"
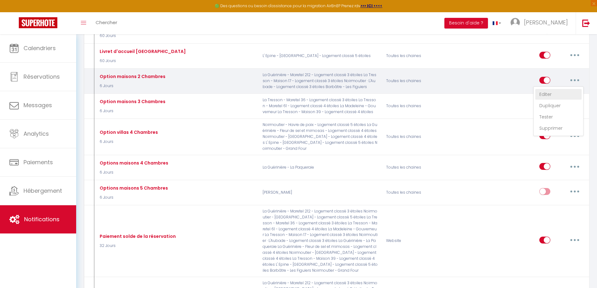
checkbox input "false"
type input "Location du [BOOKING:CHECKING] au [BOOKING:CHECKOUT] : Service Ménage fin de sé…"
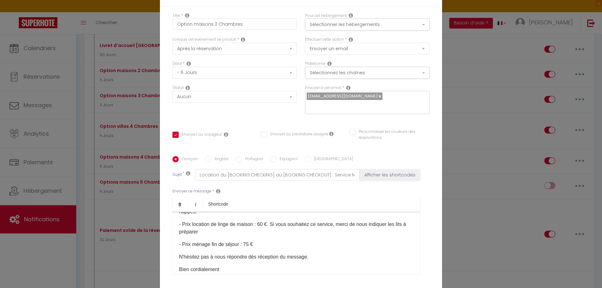
scroll to position [31, 0]
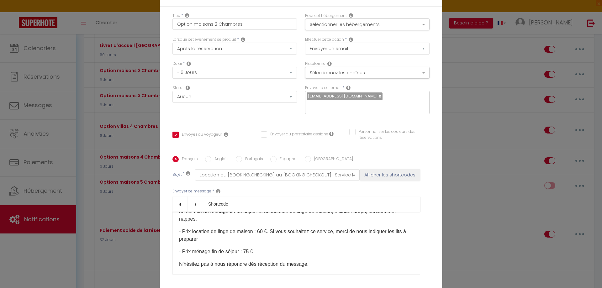
click at [204, 235] on p "- Prix location de linge de maison : 60 €. Si vous souhaitez ce service, merci …" at bounding box center [296, 235] width 234 height 15
click at [213, 199] on body "🟢 Des questions ou besoin d'assistance pour la migration AirBnB? Prenez rdv >>>…" at bounding box center [301, 191] width 602 height 2447
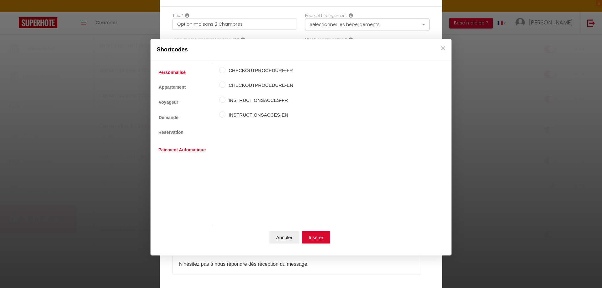
click at [172, 149] on link "Paiement Automatique" at bounding box center [182, 150] width 54 height 11
click at [178, 74] on link "Personnalisé" at bounding box center [172, 72] width 34 height 11
click at [170, 87] on link "Appartement" at bounding box center [171, 86] width 33 height 11
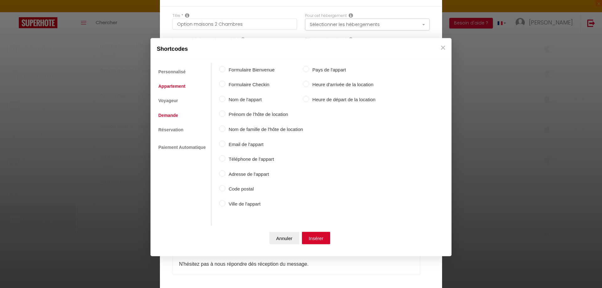
click at [169, 114] on link "Demande" at bounding box center [168, 114] width 26 height 11
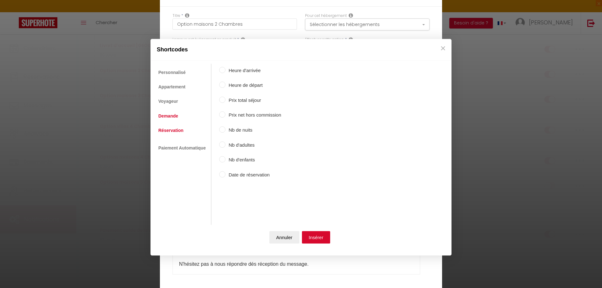
click at [169, 130] on link "Réservation" at bounding box center [170, 130] width 31 height 11
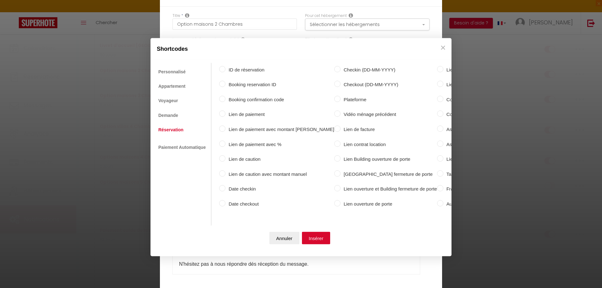
click at [247, 129] on label "Lien de paiement avec montant [PERSON_NAME]" at bounding box center [279, 130] width 109 height 8
click at [225, 129] on input "Lien de paiement avec montant [PERSON_NAME]" at bounding box center [222, 129] width 6 height 6
radio input "true"
click at [319, 235] on button "Insérer" at bounding box center [316, 238] width 29 height 13
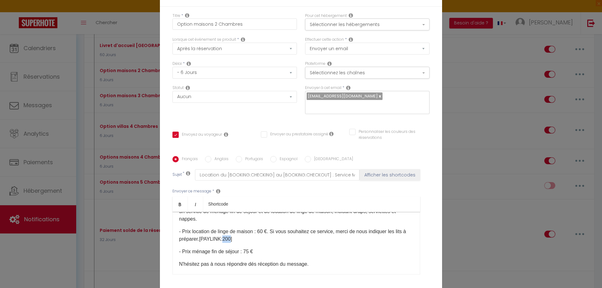
drag, startPoint x: 225, startPoint y: 233, endPoint x: 231, endPoint y: 233, distance: 6.3
click at [231, 233] on p "- Prix location de linge de maison : 60 €. Si vous souhaitez ce service, merci …" at bounding box center [296, 235] width 234 height 15
click at [254, 248] on p "- Prix ménage fin de séjour​ : 75 €" at bounding box center [296, 252] width 234 height 8
click at [220, 203] on body "🟢 Des questions ou besoin d'assistance pour la migration AirBnB? Prenez rdv >>>…" at bounding box center [301, 191] width 602 height 2447
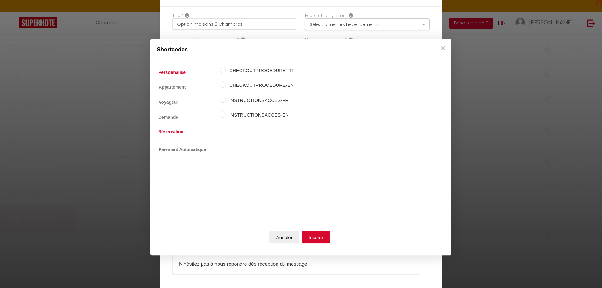
click at [173, 132] on link "Réservation" at bounding box center [170, 131] width 31 height 11
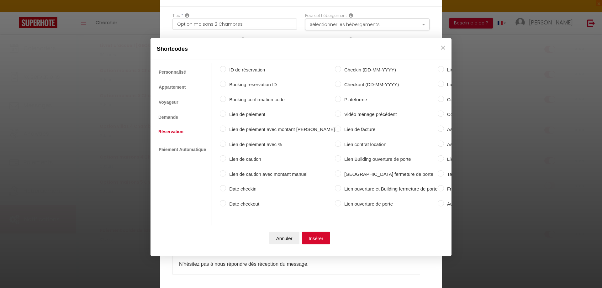
click at [247, 127] on label "Lien de paiement avec montant [PERSON_NAME]" at bounding box center [280, 130] width 109 height 8
click at [226, 127] on input "Lien de paiement avec montant [PERSON_NAME]" at bounding box center [223, 129] width 6 height 6
radio input "true"
click at [312, 234] on button "Insérer" at bounding box center [316, 238] width 29 height 13
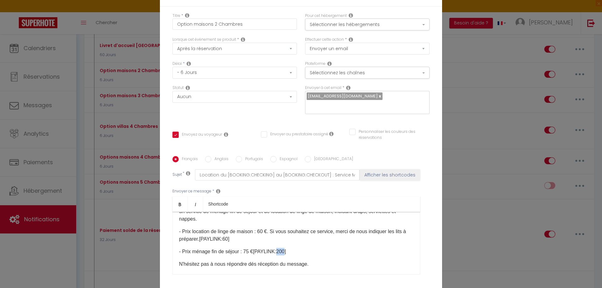
drag, startPoint x: 275, startPoint y: 244, endPoint x: 281, endPoint y: 245, distance: 6.9
click at [281, 248] on p "- Prix ménage fin de séjour​ : 75 € [PAYLINK:200] ​" at bounding box center [296, 252] width 234 height 8
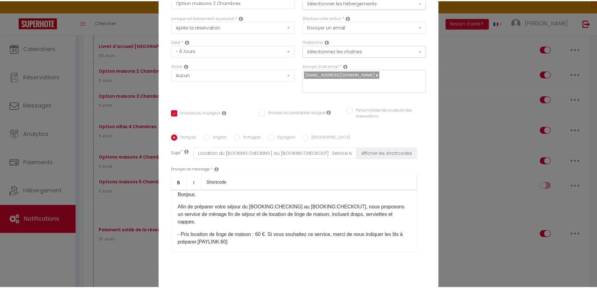
scroll to position [49, 0]
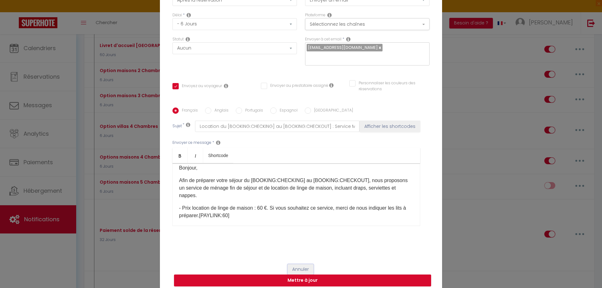
click at [296, 264] on button "Annuler" at bounding box center [300, 269] width 26 height 11
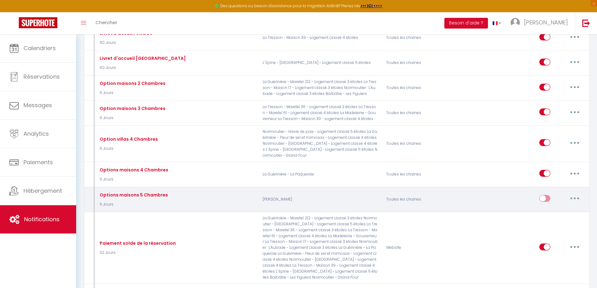
scroll to position [1066, 0]
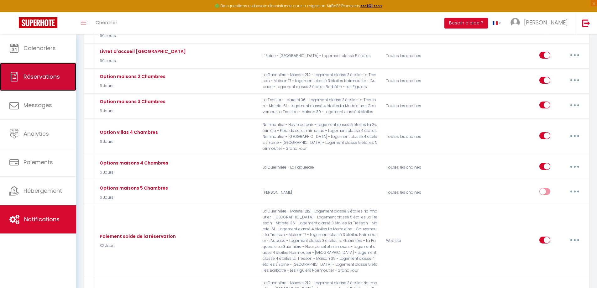
click at [34, 75] on span "Réservations" at bounding box center [42, 77] width 36 height 8
select select "not_cancelled"
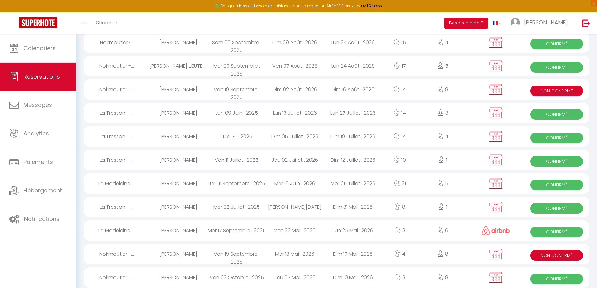
scroll to position [1008, 0]
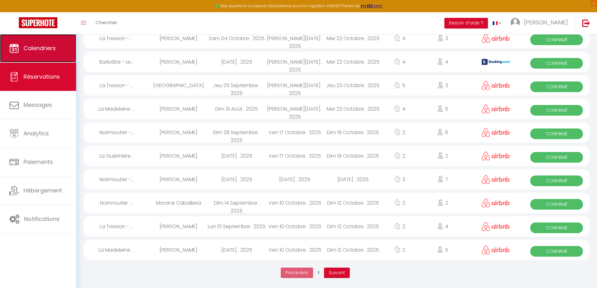
click at [45, 48] on span "Calendriers" at bounding box center [40, 48] width 32 height 8
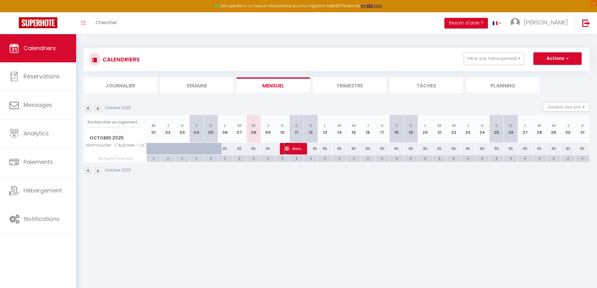
click at [297, 150] on span "Morane Caballeria" at bounding box center [294, 149] width 19 height 12
select select "OK"
select select "0"
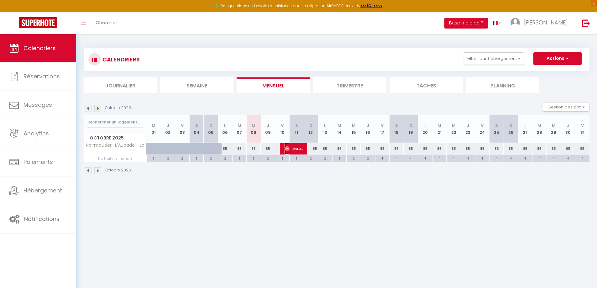
select select "1"
select select
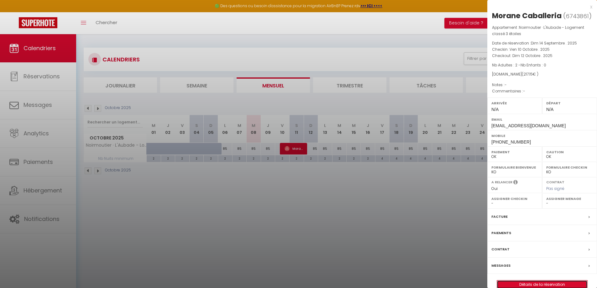
click at [537, 283] on link "Détails de la réservation" at bounding box center [542, 285] width 90 height 8
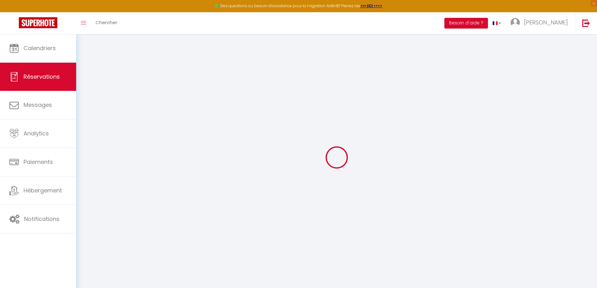
type input "Morane"
type input "Caballeria"
type input "[EMAIL_ADDRESS][DOMAIN_NAME]"
type input "[PHONE_NUMBER]"
select select
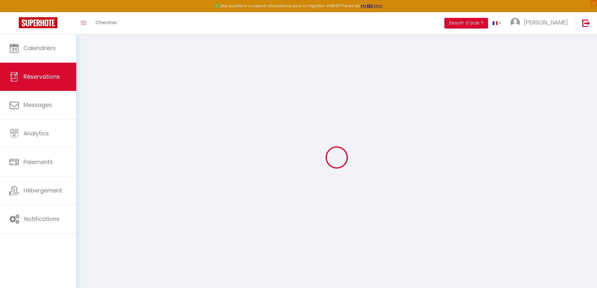
type input "37.44"
select select "22962"
select select "1"
select select
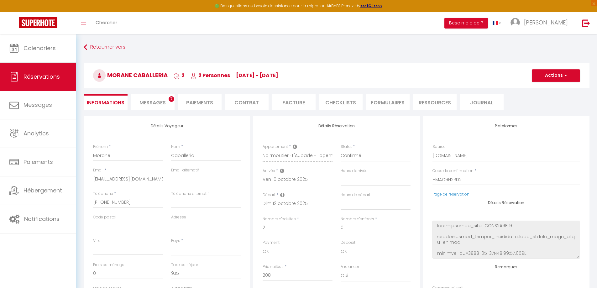
click at [195, 102] on li "Paiements" at bounding box center [200, 101] width 44 height 15
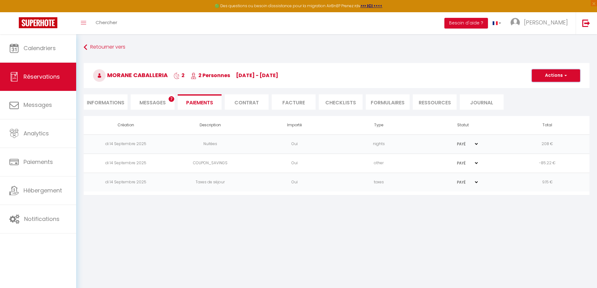
click at [557, 77] on button "Actions" at bounding box center [556, 75] width 48 height 13
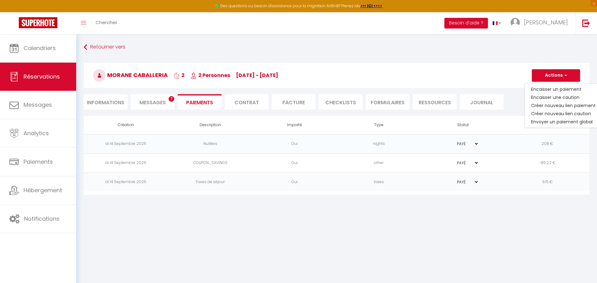
drag, startPoint x: 441, startPoint y: 209, endPoint x: 438, endPoint y: 209, distance: 3.4
click at [441, 209] on body "🟢 Des questions ou besoin d'assistance pour la migration AirBnB? Prenez rdv >>>…" at bounding box center [298, 175] width 597 height 283
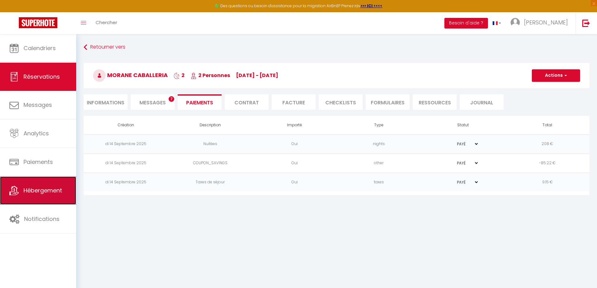
click at [45, 188] on span "Hébergement" at bounding box center [43, 191] width 39 height 8
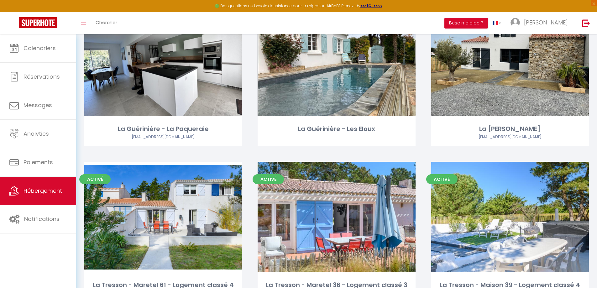
scroll to position [470, 0]
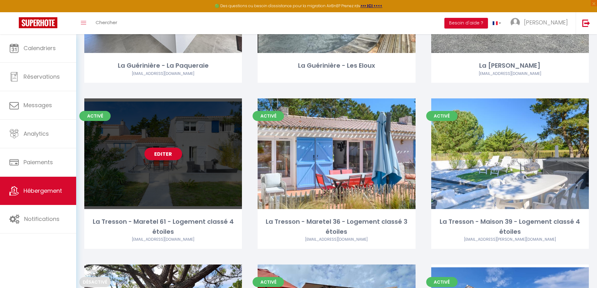
click at [164, 159] on link "Editer" at bounding box center [164, 154] width 38 height 13
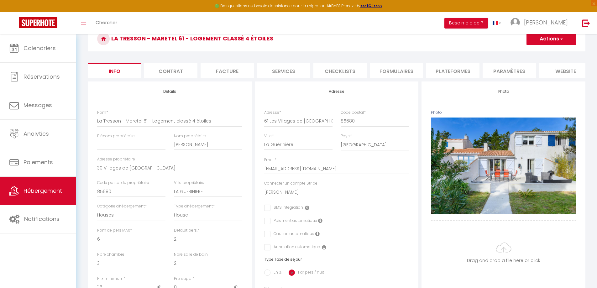
scroll to position [31, 0]
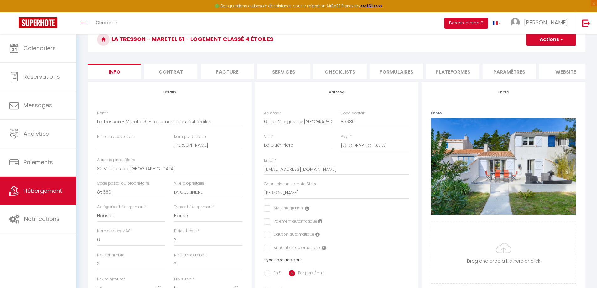
click at [378, 74] on li "Formulaires" at bounding box center [396, 71] width 53 height 15
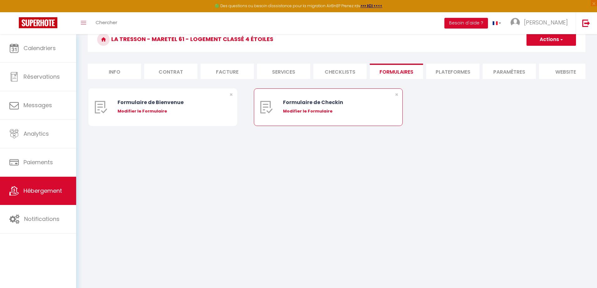
click at [303, 114] on div "Modifier le Formulaire" at bounding box center [334, 111] width 103 height 6
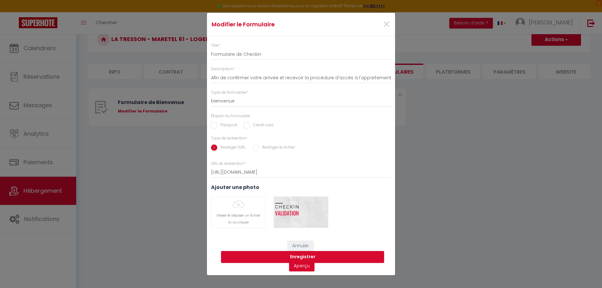
click at [167, 180] on div "Modifier le Formulaire × Titre * Formulaire de Checkin Description * Afin de co…" at bounding box center [301, 144] width 602 height 288
click at [297, 268] on link "Aperçu" at bounding box center [301, 265] width 25 height 11
click at [164, 216] on div "Modifier le Formulaire × Titre * Formulaire de Checkin Description * Afin de co…" at bounding box center [301, 144] width 602 height 288
click at [300, 245] on button "Annuler" at bounding box center [300, 246] width 26 height 11
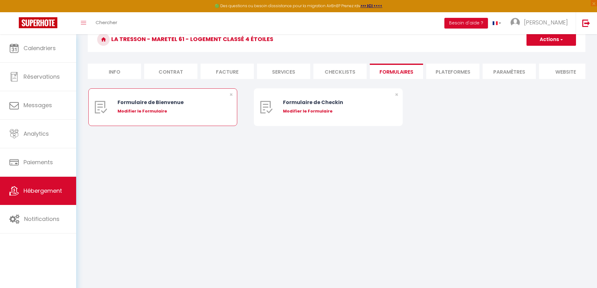
click at [137, 114] on div "Modifier le Formulaire" at bounding box center [169, 111] width 103 height 6
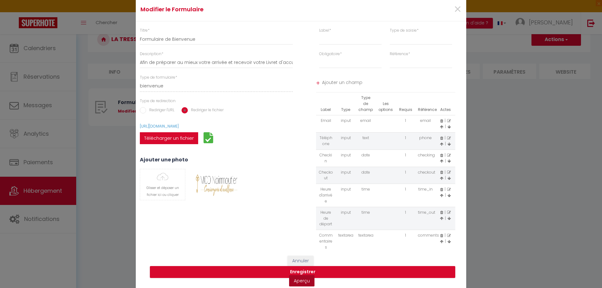
click at [302, 281] on link "Aperçu" at bounding box center [301, 280] width 25 height 11
click at [123, 165] on div "Modifier le Formulaire × Titre * Formulaire de Bienvenue Description * Afin de …" at bounding box center [301, 144] width 602 height 288
click at [456, 12] on span "×" at bounding box center [458, 9] width 8 height 19
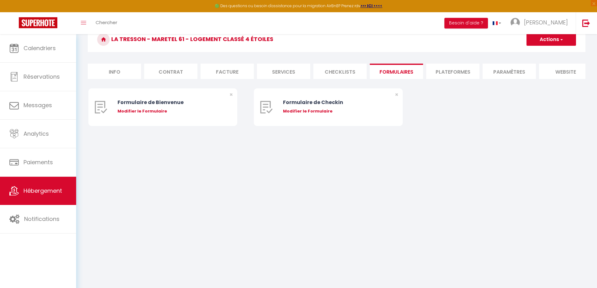
click at [140, 163] on body "🟢 Des questions ou besoin d'assistance pour la migration AirBnB? Prenez rdv >>>…" at bounding box center [298, 147] width 597 height 288
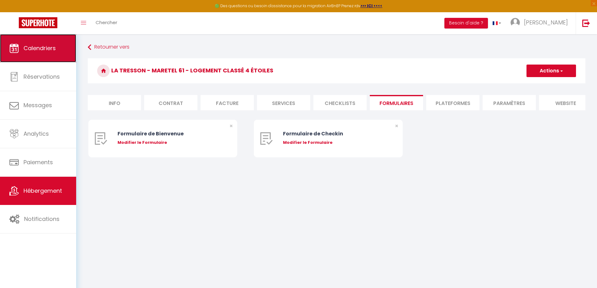
click at [40, 50] on span "Calendriers" at bounding box center [40, 48] width 32 height 8
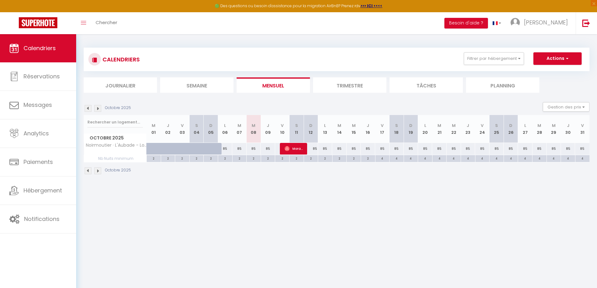
click at [132, 85] on li "Journalier" at bounding box center [120, 84] width 73 height 15
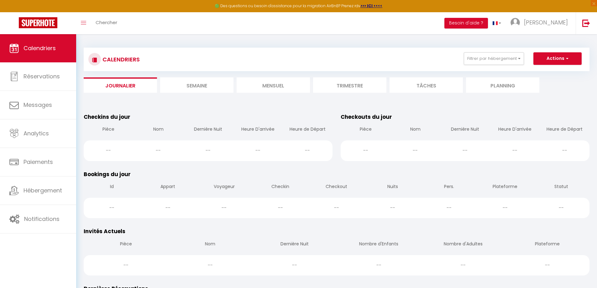
click at [186, 85] on li "Semaine" at bounding box center [196, 84] width 73 height 15
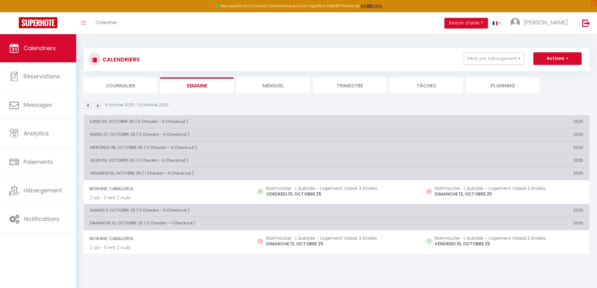
click at [132, 88] on li "Journalier" at bounding box center [120, 84] width 73 height 15
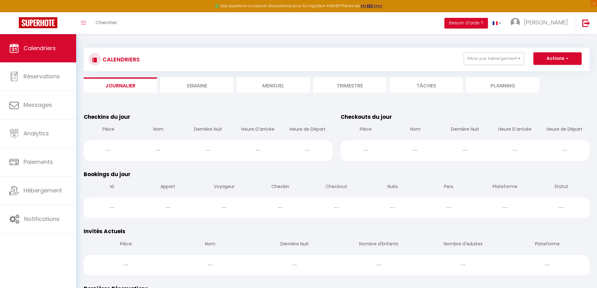
click at [188, 84] on li "Semaine" at bounding box center [196, 84] width 73 height 15
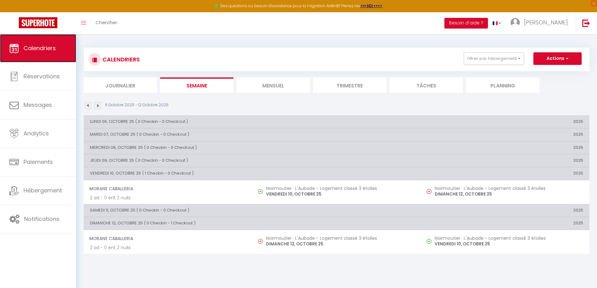
click at [41, 54] on link "Calendriers" at bounding box center [38, 48] width 76 height 28
click at [43, 49] on span "Calendriers" at bounding box center [40, 48] width 32 height 8
click at [284, 86] on li "Mensuel" at bounding box center [273, 84] width 73 height 15
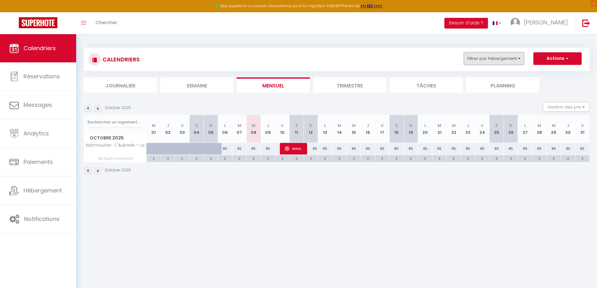
click at [478, 61] on button "Filtrer par hébergement" at bounding box center [494, 58] width 60 height 13
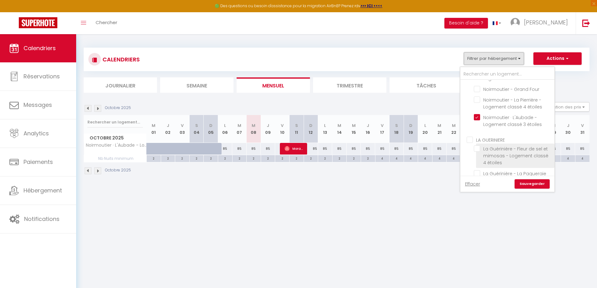
scroll to position [134, 0]
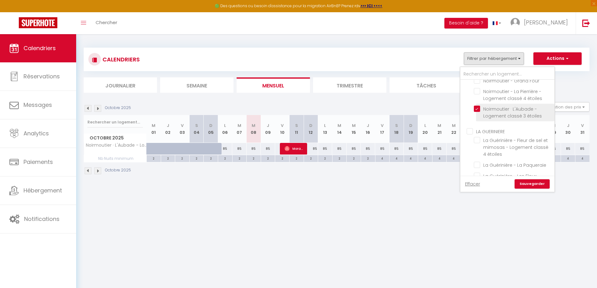
click at [491, 107] on input "Noirmoutier · L'Aubade - Logement classé 3 étoiles" at bounding box center [513, 109] width 78 height 6
click at [527, 185] on link "Sauvegarder" at bounding box center [532, 183] width 35 height 9
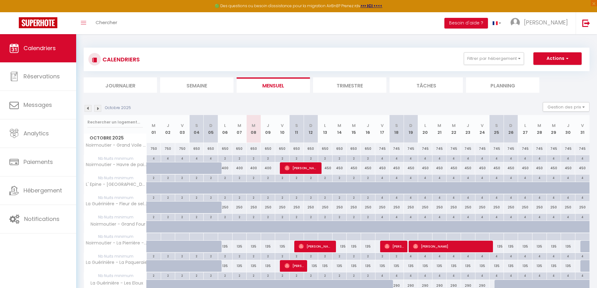
click at [198, 84] on li "Semaine" at bounding box center [196, 84] width 73 height 15
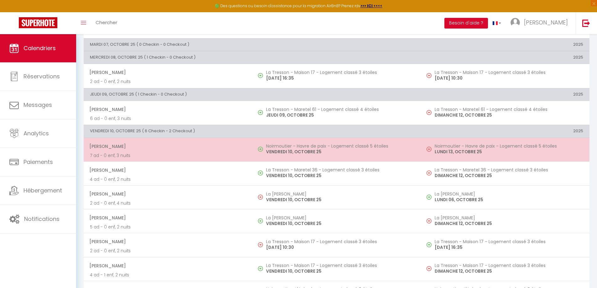
scroll to position [157, 0]
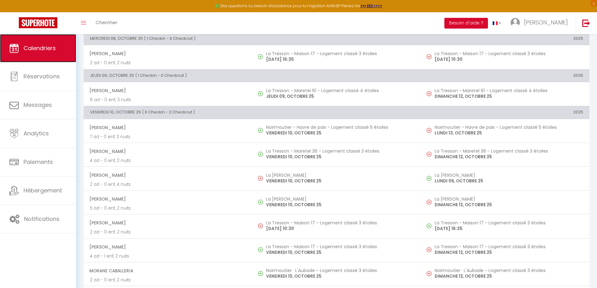
click at [42, 45] on span "Calendriers" at bounding box center [40, 48] width 32 height 8
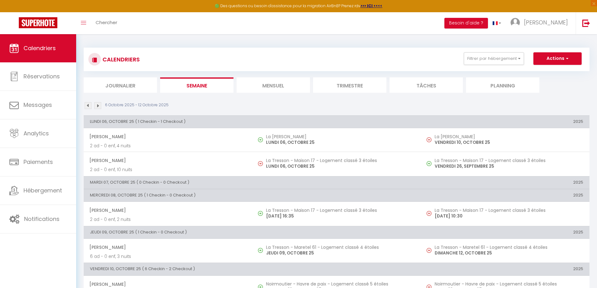
click at [425, 85] on li "Tâches" at bounding box center [426, 84] width 73 height 15
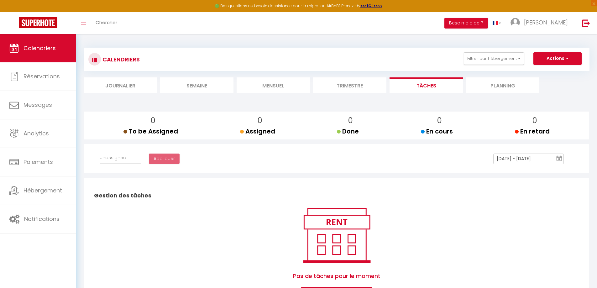
click at [492, 86] on li "Planning" at bounding box center [502, 84] width 73 height 15
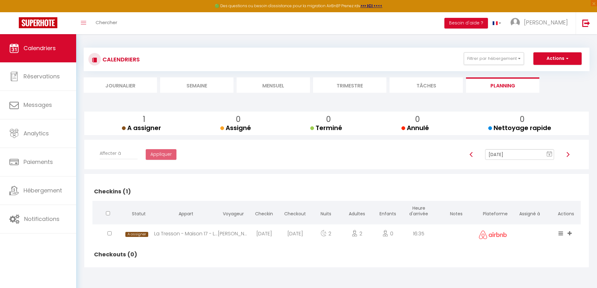
click at [571, 232] on icon at bounding box center [570, 233] width 4 height 5
click at [423, 189] on h2 "Checkins (1)" at bounding box center [336, 191] width 488 height 19
click at [122, 156] on select "Affecter à MCD MCD" at bounding box center [119, 154] width 38 height 12
click at [199, 167] on div "Affecter à MCD MCD Appliquer [DATE] 8 « ‹ » › [DATE] [PHONE_NUMBER] [DATE] Sun …" at bounding box center [336, 154] width 497 height 29
click at [567, 154] on img at bounding box center [567, 154] width 5 height 5
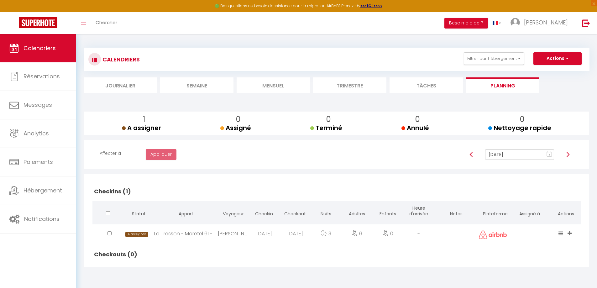
click at [567, 154] on img at bounding box center [567, 154] width 5 height 5
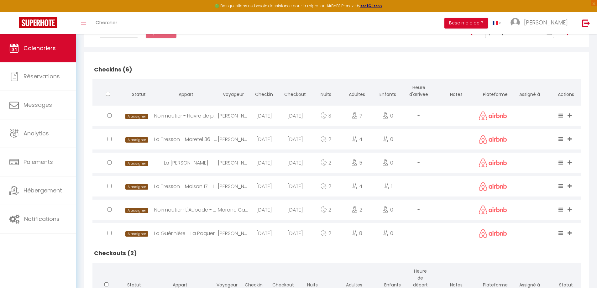
scroll to position [125, 0]
click at [177, 116] on div "Noirmoutier - Havre de paix - Logement classé 5 étoiles" at bounding box center [186, 116] width 64 height 20
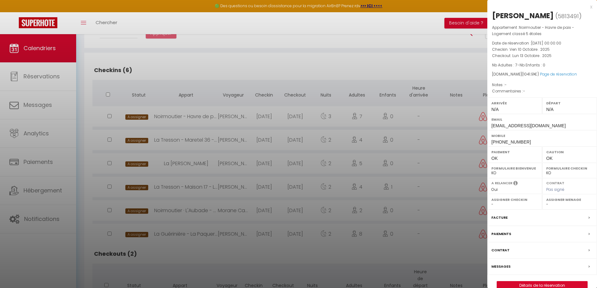
click at [591, 5] on div "x" at bounding box center [539, 7] width 105 height 8
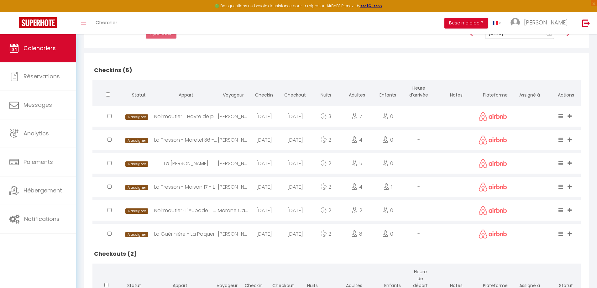
click at [561, 116] on icon at bounding box center [561, 115] width 5 height 5
click at [394, 64] on h2 "Checkins (6)" at bounding box center [336, 69] width 488 height 19
click at [570, 115] on icon at bounding box center [570, 115] width 4 height 5
click at [472, 69] on h2 "Checkins (6)" at bounding box center [336, 69] width 488 height 19
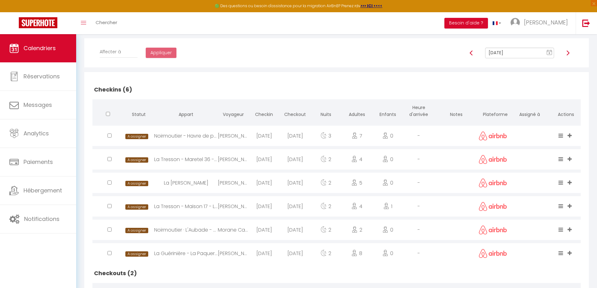
scroll to position [104, 0]
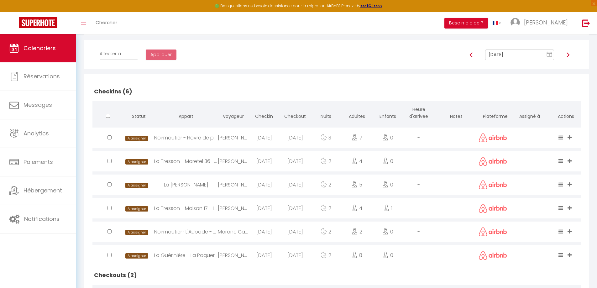
click at [560, 139] on icon at bounding box center [561, 137] width 5 height 5
click at [311, 84] on h2 "Checkins (6)" at bounding box center [336, 91] width 488 height 19
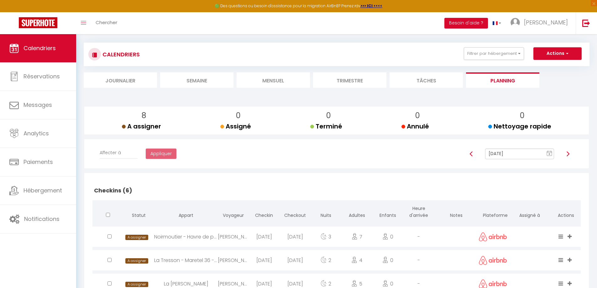
scroll to position [0, 0]
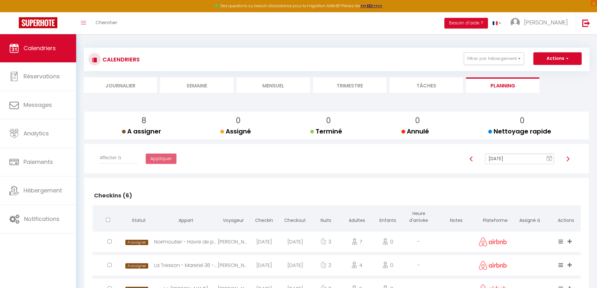
click at [472, 159] on img at bounding box center [471, 158] width 5 height 5
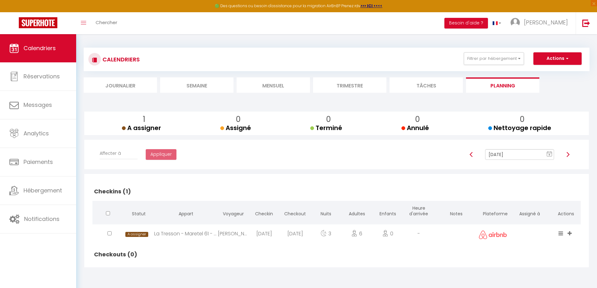
click at [472, 159] on div at bounding box center [471, 154] width 19 height 11
click at [471, 155] on img at bounding box center [471, 154] width 5 height 5
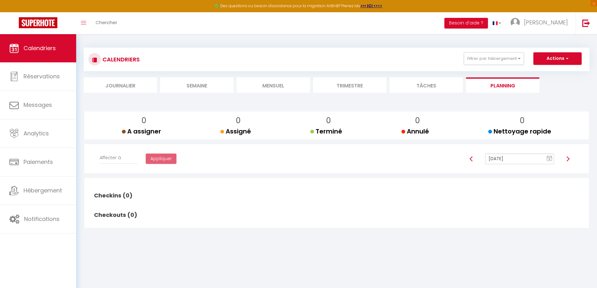
click at [567, 159] on img at bounding box center [567, 158] width 5 height 5
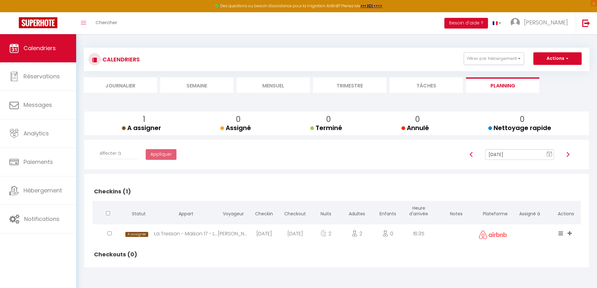
click at [567, 159] on div at bounding box center [568, 154] width 19 height 11
click at [569, 153] on img at bounding box center [567, 154] width 5 height 5
click at [561, 233] on icon at bounding box center [561, 233] width 5 height 5
click at [529, 198] on li "Done" at bounding box center [541, 198] width 50 height 11
click at [560, 234] on icon at bounding box center [561, 233] width 5 height 5
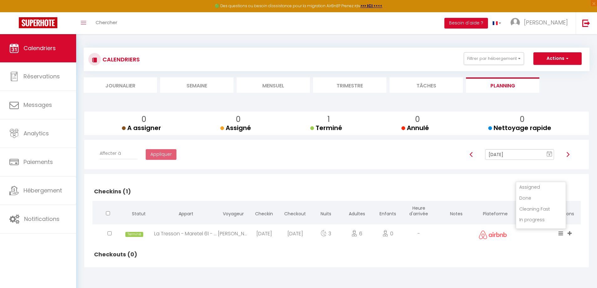
click at [530, 209] on li "Cleaning Fast" at bounding box center [541, 209] width 50 height 11
click at [556, 61] on button "Actions" at bounding box center [558, 58] width 48 height 13
click at [541, 183] on h2 "Checkins (1)" at bounding box center [336, 191] width 488 height 19
click at [201, 85] on li "Semaine" at bounding box center [196, 84] width 73 height 15
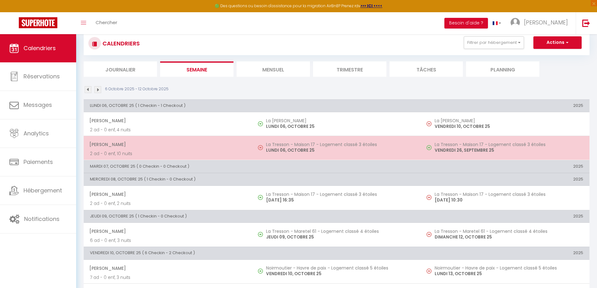
scroll to position [31, 0]
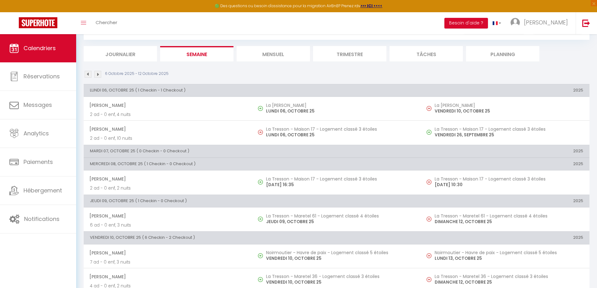
click at [432, 52] on li "Tâches" at bounding box center [426, 53] width 73 height 15
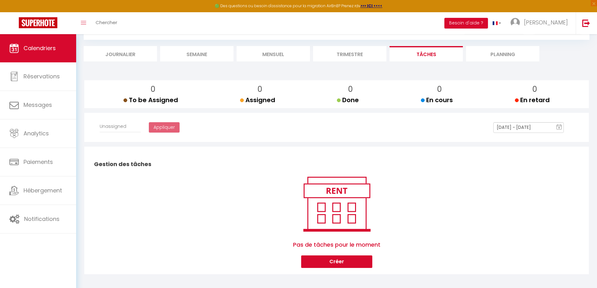
scroll to position [34, 0]
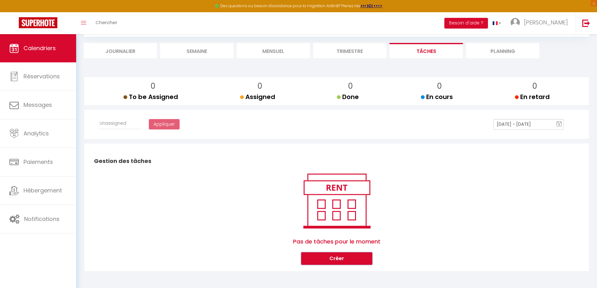
click at [346, 256] on button "Créer" at bounding box center [336, 258] width 71 height 13
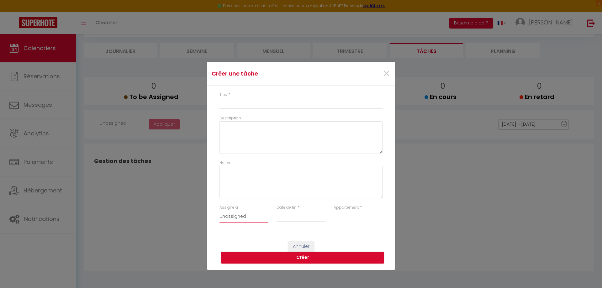
click at [240, 218] on select "Unassigned MCD MCD" at bounding box center [243, 217] width 49 height 12
click at [219, 211] on select "Unassigned MCD MCD" at bounding box center [243, 217] width 49 height 12
click at [229, 107] on input "Titre" at bounding box center [300, 103] width 163 height 11
click at [234, 137] on textarea "Description" at bounding box center [300, 137] width 163 height 33
click at [291, 218] on input "Date de fin" at bounding box center [300, 217] width 49 height 8
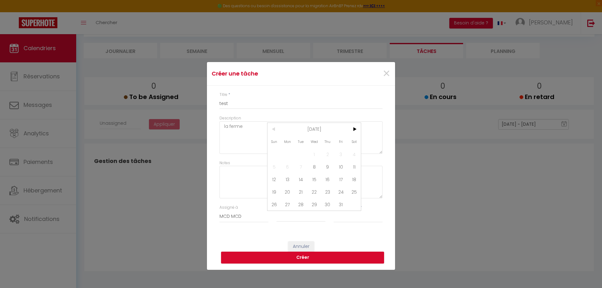
click at [291, 218] on input "Date de fin" at bounding box center [300, 217] width 49 height 8
click at [276, 181] on span "12" at bounding box center [273, 179] width 13 height 13
click at [338, 217] on select "Noirmoutier - Grand Voile - Logement classé 5 étoiles Noirmoutier - Havre de pa…" at bounding box center [358, 217] width 49 height 12
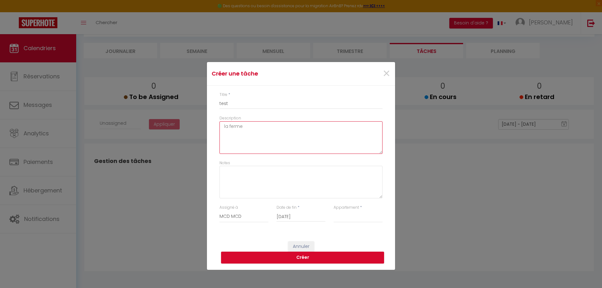
click at [235, 127] on textarea "la ferme" at bounding box center [300, 137] width 163 height 33
drag, startPoint x: 248, startPoint y: 127, endPoint x: 221, endPoint y: 126, distance: 27.0
click at [221, 126] on textarea "la ferme" at bounding box center [300, 137] width 163 height 33
click at [238, 216] on select "Unassigned MCD MCD" at bounding box center [243, 217] width 49 height 12
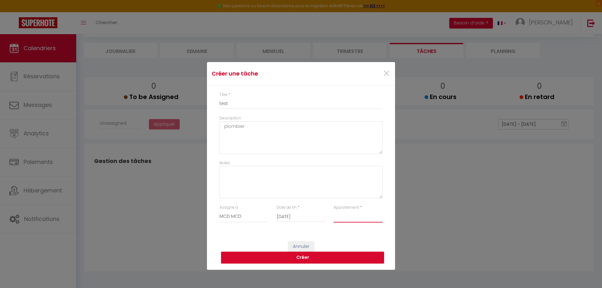
click at [340, 218] on select "Noirmoutier - Grand Voile - Logement classé 5 étoiles Noirmoutier - Havre de pa…" at bounding box center [358, 217] width 49 height 12
click at [334, 211] on select "Noirmoutier - Grand Voile - Logement classé 5 étoiles Noirmoutier - Havre de pa…" at bounding box center [358, 217] width 49 height 12
click at [304, 256] on button "Créer" at bounding box center [302, 258] width 163 height 12
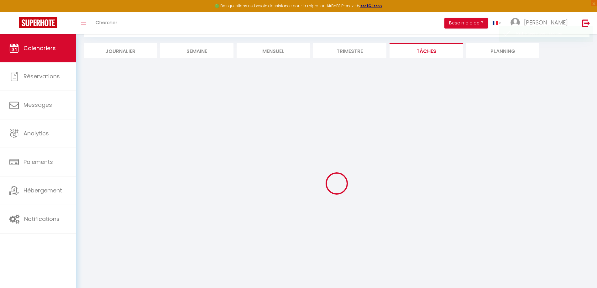
scroll to position [34, 0]
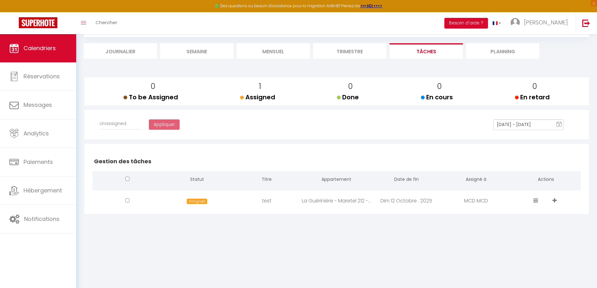
click at [272, 201] on div "test" at bounding box center [267, 201] width 70 height 20
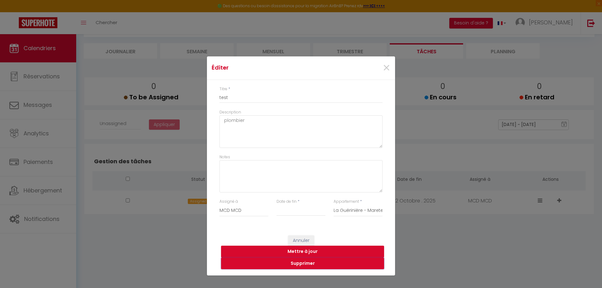
click at [298, 262] on button "Supprimer" at bounding box center [302, 264] width 163 height 12
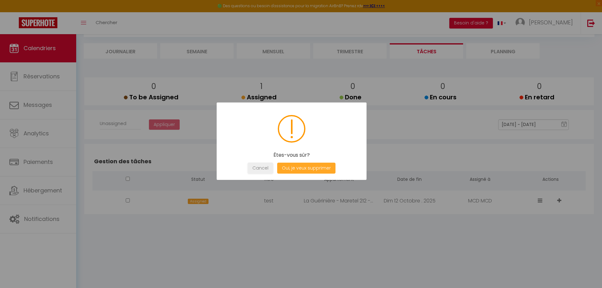
click at [298, 168] on button "Oui, je veux supprimer" at bounding box center [306, 168] width 58 height 11
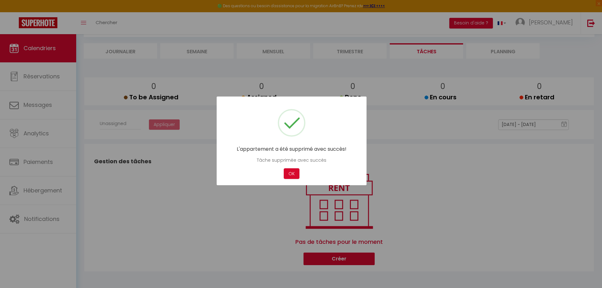
click at [470, 198] on div at bounding box center [301, 144] width 602 height 288
click at [292, 176] on button "OK" at bounding box center [292, 173] width 16 height 11
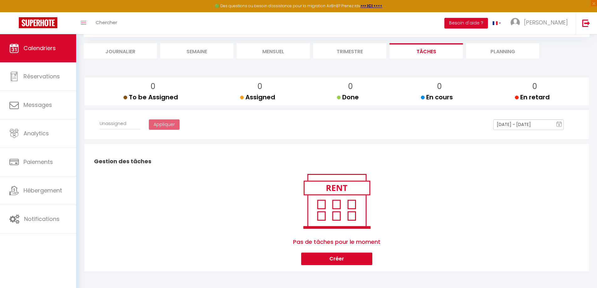
click at [113, 54] on li "Journalier" at bounding box center [120, 50] width 73 height 15
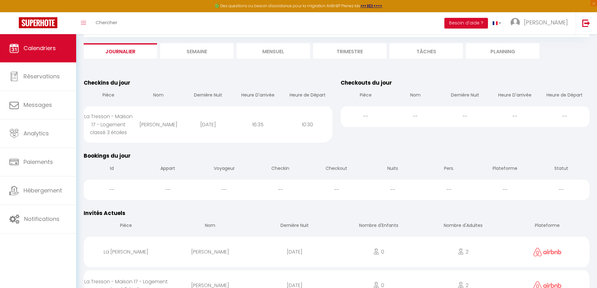
click at [186, 52] on li "Semaine" at bounding box center [196, 50] width 73 height 15
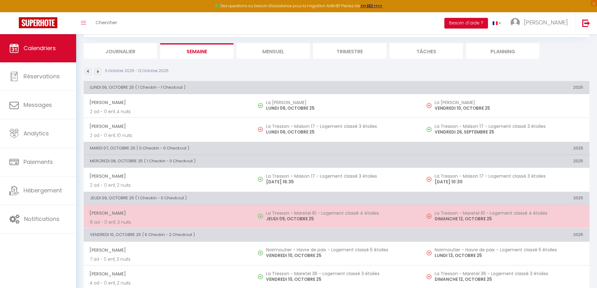
click at [292, 217] on p "JEUDI 09, OCTOBRE 25" at bounding box center [340, 219] width 149 height 7
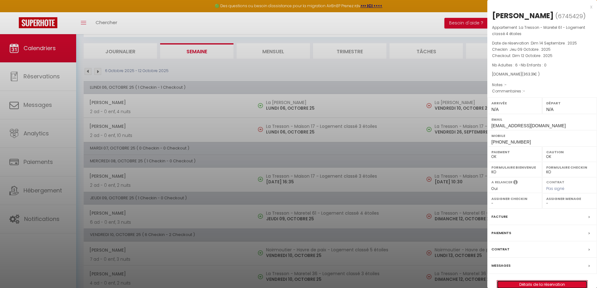
click at [540, 286] on link "Détails de la réservation" at bounding box center [542, 285] width 90 height 8
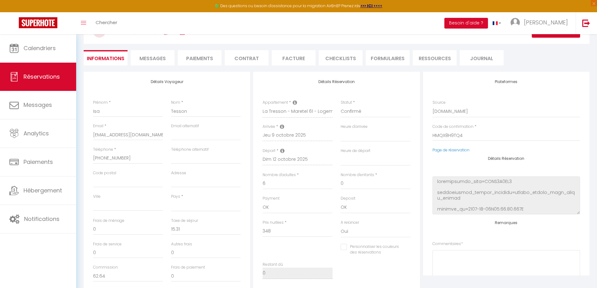
scroll to position [63, 0]
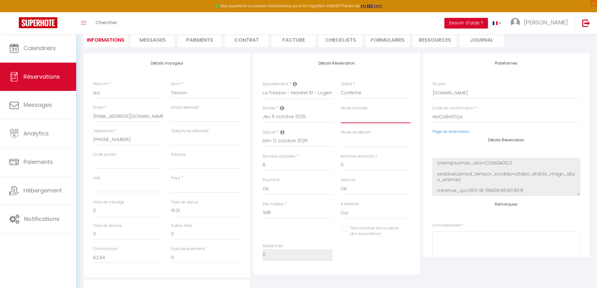
click at [348, 122] on select "00:00 00:30 01:00 01:30 02:00 02:30 03:00 03:30 04:00 04:30 05:00 05:30 06:00 0…" at bounding box center [376, 117] width 70 height 12
click at [341, 111] on select "00:00 00:30 01:00 01:30 02:00 02:30 03:00 03:30 04:00 04:30 05:00 05:30 06:00 0…" at bounding box center [376, 117] width 70 height 12
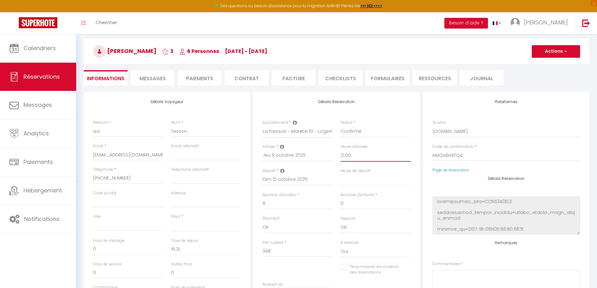
scroll to position [0, 0]
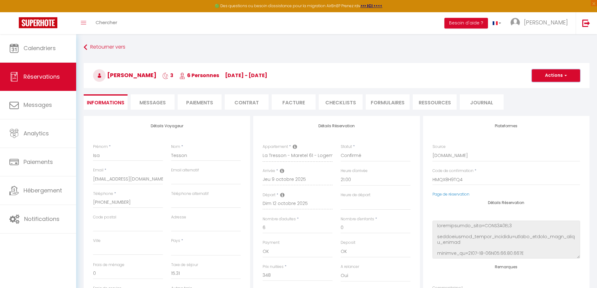
click at [559, 77] on button "Actions" at bounding box center [556, 75] width 48 height 13
click at [545, 88] on link "Enregistrer" at bounding box center [550, 89] width 50 height 8
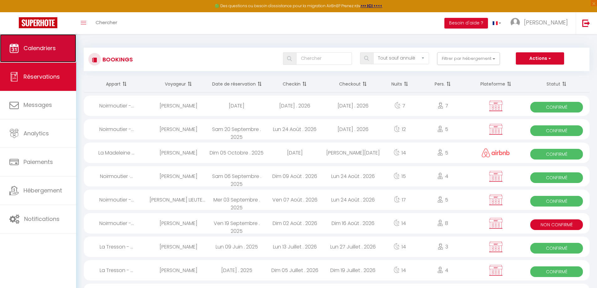
click at [52, 52] on span "Calendriers" at bounding box center [40, 48] width 32 height 8
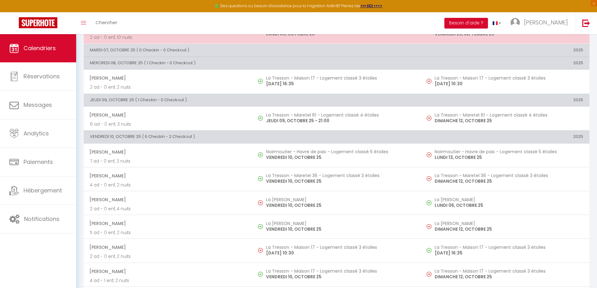
scroll to position [157, 0]
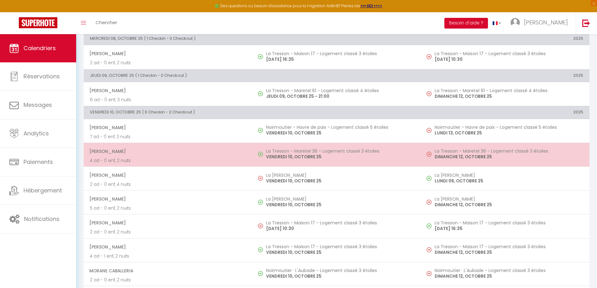
click at [295, 157] on p "VENDREDI 10, OCTOBRE 25" at bounding box center [340, 157] width 149 height 7
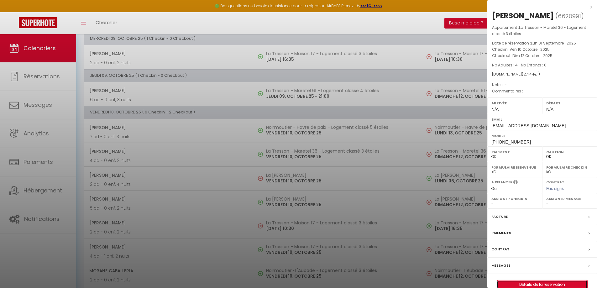
click at [540, 282] on link "Détails de la réservation" at bounding box center [542, 285] width 90 height 8
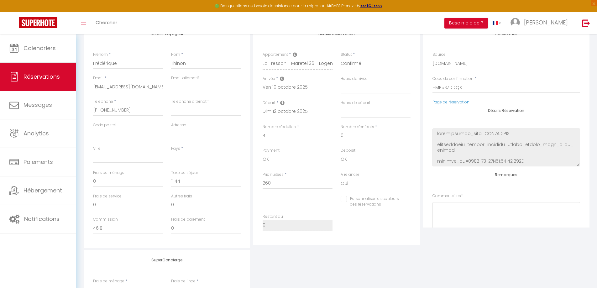
scroll to position [94, 0]
click at [347, 89] on select "00:00 00:30 01:00 01:30 02:00 02:30 03:00 03:30 04:00 04:30 05:00 05:30 06:00 0…" at bounding box center [376, 86] width 70 height 12
click at [341, 80] on select "00:00 00:30 01:00 01:30 02:00 02:30 03:00 03:30 04:00 04:30 05:00 05:30 06:00 0…" at bounding box center [376, 86] width 70 height 12
click at [345, 114] on select "00:00 00:30 01:00 01:30 02:00 02:30 03:00 03:30 04:00 04:30 05:00 05:30 06:00 0…" at bounding box center [376, 110] width 70 height 12
click at [341, 104] on select "00:00 00:30 01:00 01:30 02:00 02:30 03:00 03:30 04:00 04:30 05:00 05:30 06:00 0…" at bounding box center [376, 110] width 70 height 12
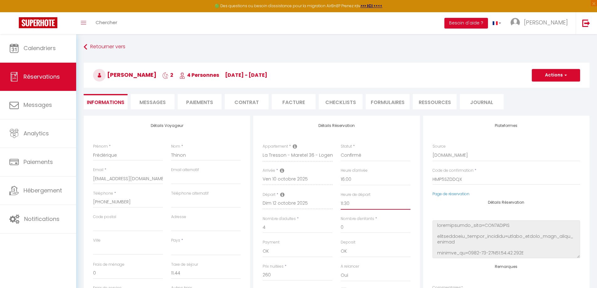
scroll to position [0, 0]
click at [554, 80] on button "Actions" at bounding box center [556, 75] width 48 height 13
click at [545, 88] on link "Enregistrer" at bounding box center [550, 89] width 50 height 8
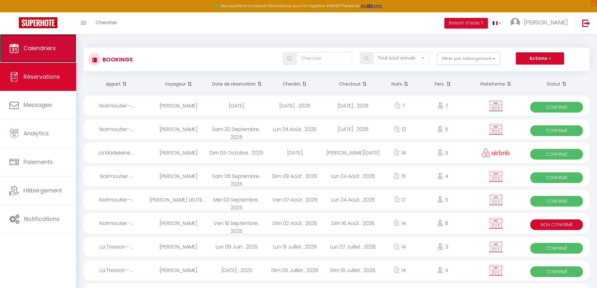
click at [44, 49] on span "Calendriers" at bounding box center [40, 48] width 32 height 8
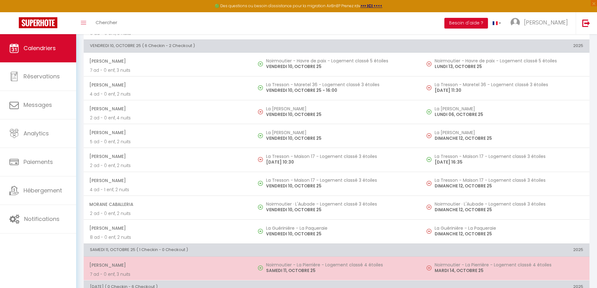
scroll to position [219, 0]
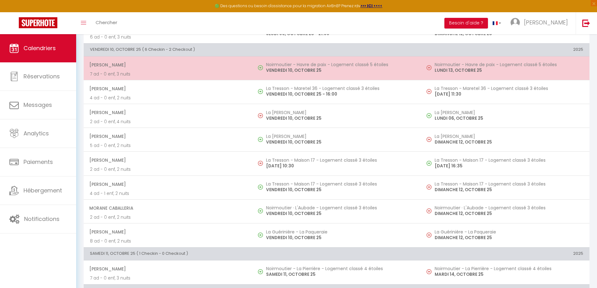
click at [276, 70] on p "VENDREDI 10, OCTOBRE 25" at bounding box center [340, 70] width 149 height 7
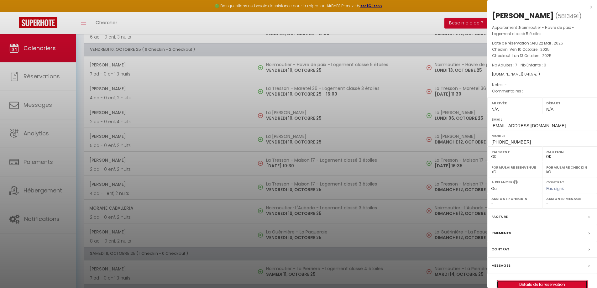
click at [534, 282] on link "Détails de la réservation" at bounding box center [542, 285] width 90 height 8
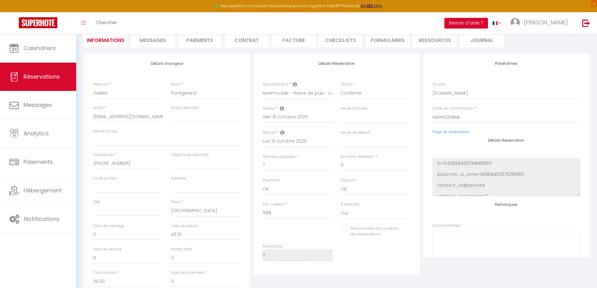
scroll to position [63, 0]
click at [348, 118] on select "00:00 00:30 01:00 01:30 02:00 02:30 03:00 03:30 04:00 04:30 05:00 05:30 06:00 0…" at bounding box center [376, 117] width 70 height 12
click at [341, 111] on select "00:00 00:30 01:00 01:30 02:00 02:30 03:00 03:30 04:00 04:30 05:00 05:30 06:00 0…" at bounding box center [376, 117] width 70 height 12
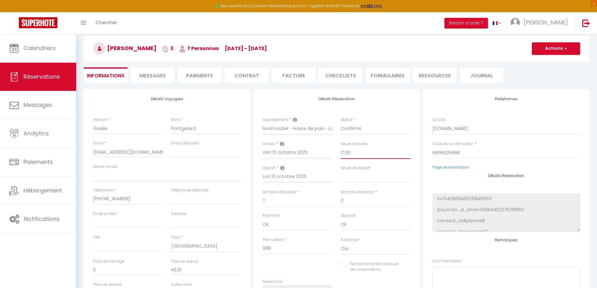
scroll to position [0, 0]
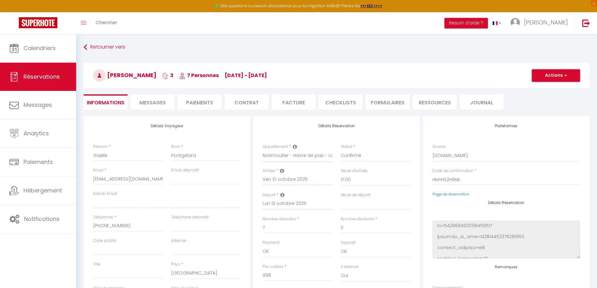
click at [566, 77] on span "button" at bounding box center [565, 76] width 4 height 6
click at [544, 88] on link "Enregistrer" at bounding box center [550, 89] width 50 height 8
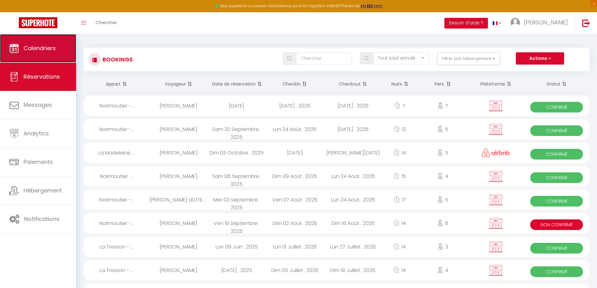
click at [55, 52] on link "Calendriers" at bounding box center [38, 48] width 76 height 28
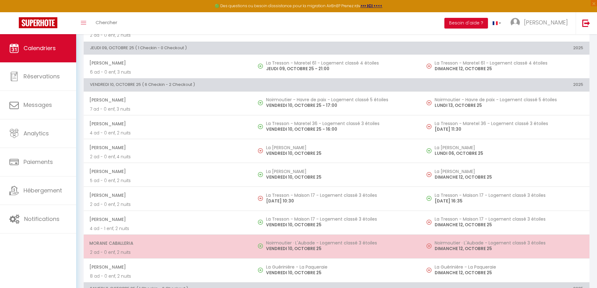
scroll to position [188, 0]
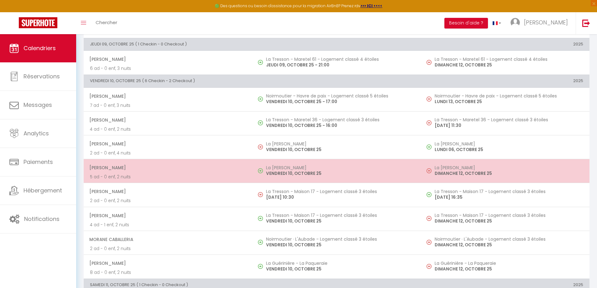
click at [316, 166] on h5 "La [PERSON_NAME]" at bounding box center [340, 167] width 149 height 5
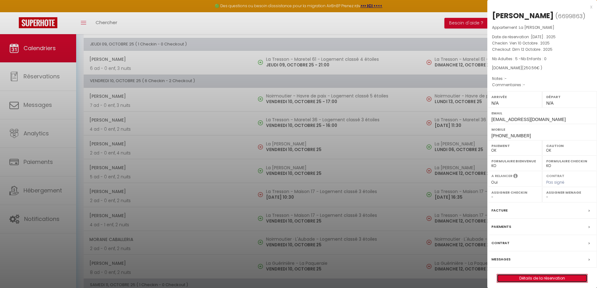
click at [540, 277] on link "Détails de la réservation" at bounding box center [542, 278] width 90 height 8
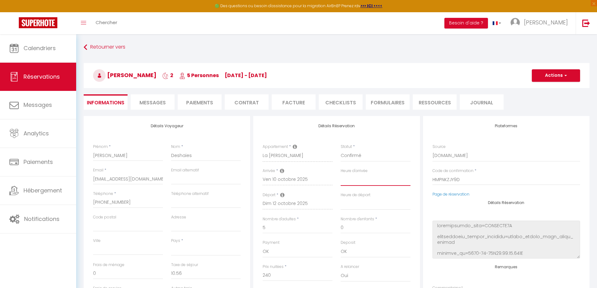
click at [344, 182] on select "00:00 00:30 01:00 01:30 02:00 02:30 03:00 03:30 04:00 04:30 05:00 05:30 06:00 0…" at bounding box center [376, 180] width 70 height 12
click at [341, 174] on select "00:00 00:30 01:00 01:30 02:00 02:30 03:00 03:30 04:00 04:30 05:00 05:30 06:00 0…" at bounding box center [376, 180] width 70 height 12
click at [352, 206] on select "00:00 00:30 01:00 01:30 02:00 02:30 03:00 03:30 04:00 04:30 05:00 05:30 06:00 0…" at bounding box center [376, 204] width 70 height 12
click at [341, 198] on select "00:00 00:30 01:00 01:30 02:00 02:30 03:00 03:30 04:00 04:30 05:00 05:30 06:00 0…" at bounding box center [376, 204] width 70 height 12
click at [542, 78] on button "Actions" at bounding box center [556, 75] width 48 height 13
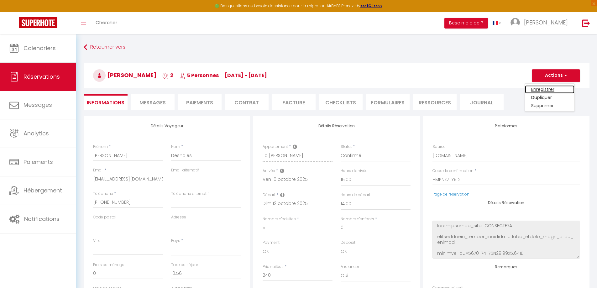
click at [537, 88] on link "Enregistrer" at bounding box center [550, 89] width 50 height 8
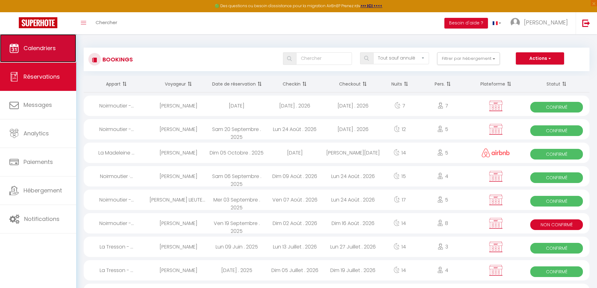
click at [66, 45] on link "Calendriers" at bounding box center [38, 48] width 76 height 28
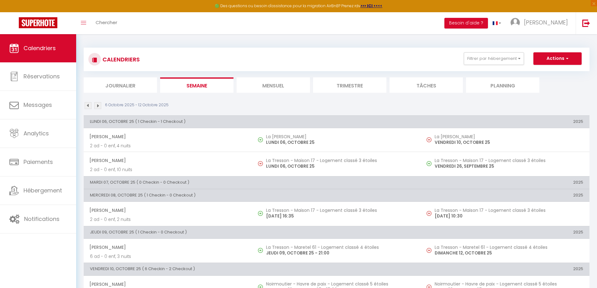
click at [429, 82] on li "Tâches" at bounding box center [426, 84] width 73 height 15
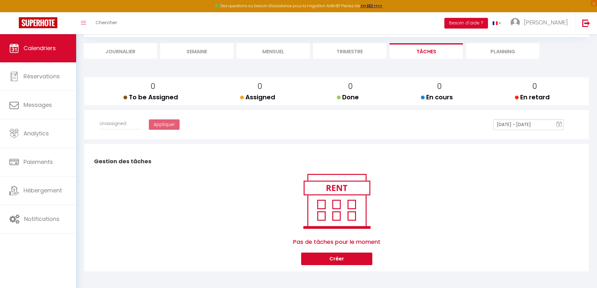
scroll to position [34, 0]
click at [349, 258] on button "Créer" at bounding box center [336, 258] width 71 height 13
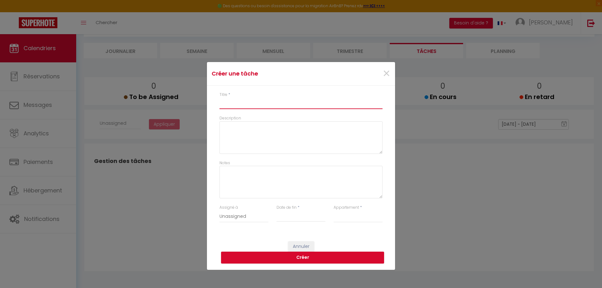
click at [226, 104] on input "Titre" at bounding box center [300, 103] width 163 height 11
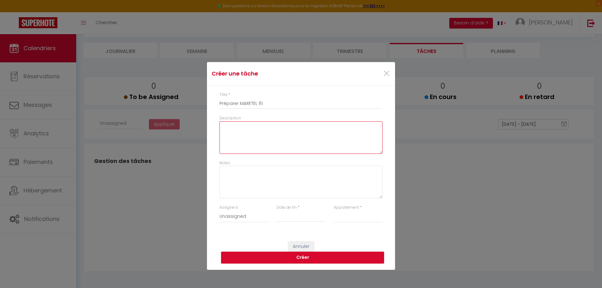
click at [228, 130] on textarea "Description" at bounding box center [300, 137] width 163 height 33
drag, startPoint x: 252, startPoint y: 127, endPoint x: 224, endPoint y: 128, distance: 27.6
click at [224, 128] on textarea "Pas d'option" at bounding box center [300, 137] width 163 height 33
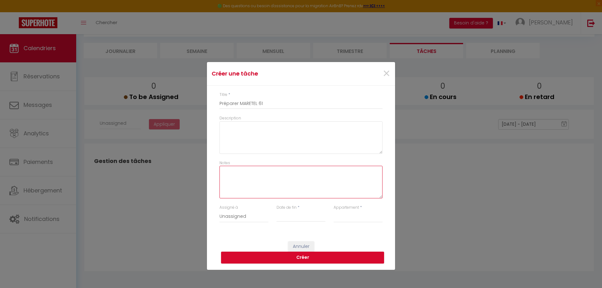
click at [229, 173] on textarea "Notes" at bounding box center [300, 182] width 163 height 33
paste textarea "Pas d'option"
click at [243, 218] on select "Unassigned MCD MCD" at bounding box center [243, 217] width 49 height 12
click at [285, 218] on input "Date de fin" at bounding box center [300, 217] width 49 height 8
click at [324, 167] on span "9" at bounding box center [327, 166] width 13 height 13
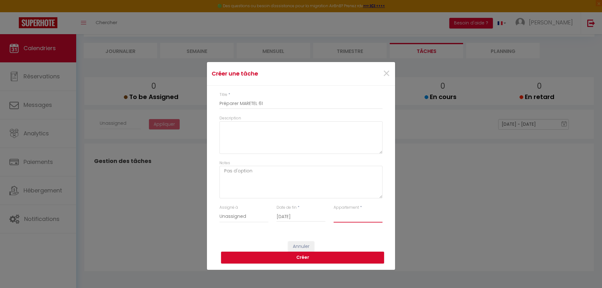
click at [337, 220] on select "Noirmoutier - Grand Voile - Logement classé 5 étoiles Noirmoutier - Havre de pa…" at bounding box center [358, 217] width 49 height 12
click at [334, 211] on select "Noirmoutier - Grand Voile - Logement classé 5 étoiles Noirmoutier - Havre de pa…" at bounding box center [358, 217] width 49 height 12
click at [300, 256] on button "Créer" at bounding box center [302, 258] width 163 height 12
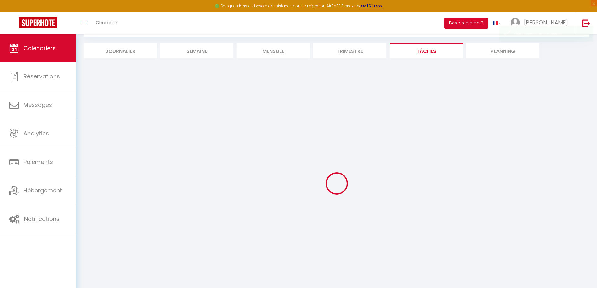
scroll to position [34, 0]
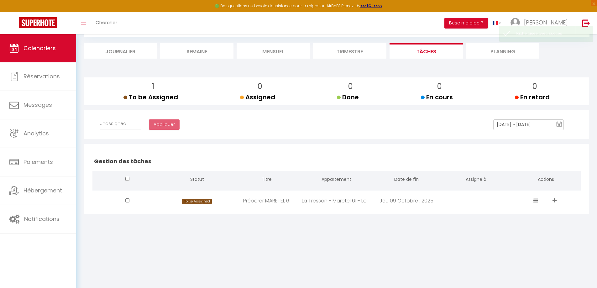
click at [536, 199] on icon at bounding box center [536, 200] width 5 height 5
click at [512, 224] on div "CALENDRIERS Filtrer par hébergement LA TRESSON La Tresson - Maretel 61 - Logeme…" at bounding box center [336, 115] width 521 height 231
click at [535, 200] on icon at bounding box center [536, 200] width 5 height 5
click at [542, 210] on div "To be Assigned Assigned Done In progress Late" at bounding box center [536, 207] width 19 height 20
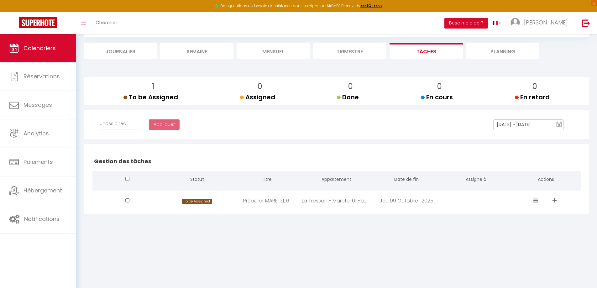
click at [191, 202] on span "To be Assigned" at bounding box center [197, 201] width 30 height 5
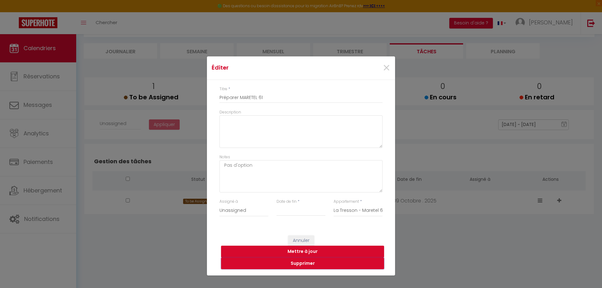
click at [304, 263] on button "Supprimer" at bounding box center [302, 264] width 163 height 12
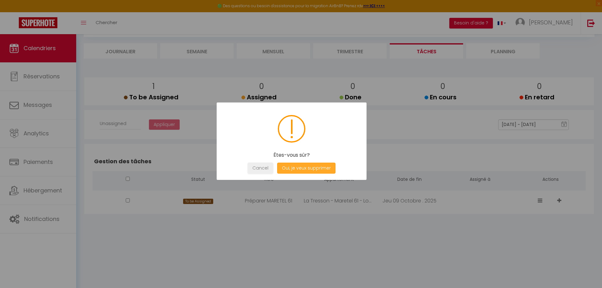
click at [298, 169] on button "Oui, je veux supprimer" at bounding box center [306, 168] width 58 height 11
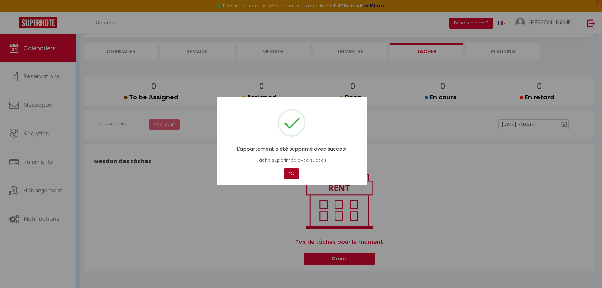
click at [293, 174] on button "OK" at bounding box center [292, 173] width 16 height 11
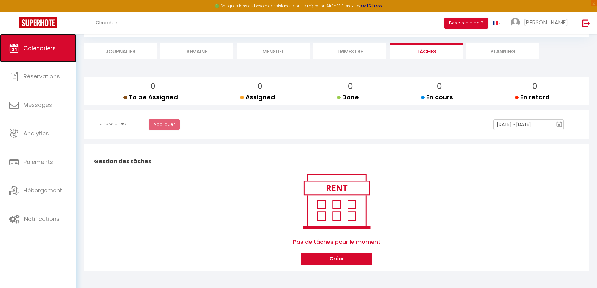
click at [48, 50] on span "Calendriers" at bounding box center [40, 48] width 32 height 8
click at [142, 55] on li "Journalier" at bounding box center [120, 50] width 73 height 15
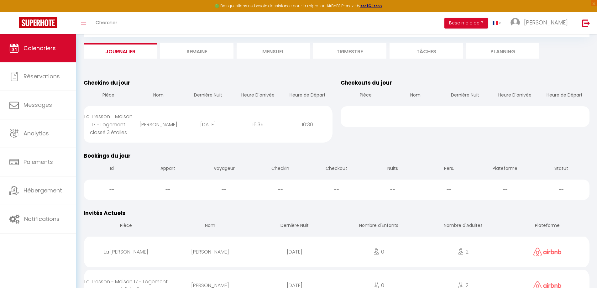
click at [184, 51] on li "Semaine" at bounding box center [196, 50] width 73 height 15
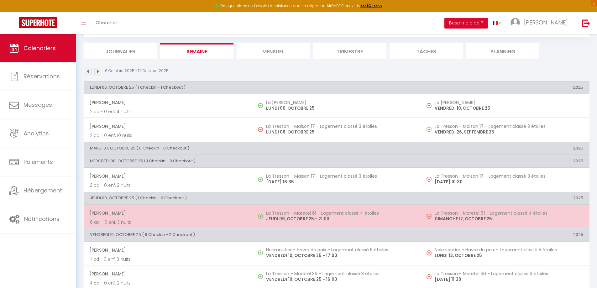
click at [207, 223] on p "6 ad - 0 enf, 3 nuits" at bounding box center [168, 222] width 156 height 7
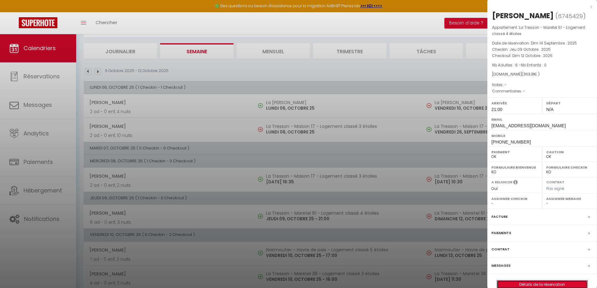
click at [527, 286] on link "Détails de la réservation" at bounding box center [542, 285] width 90 height 8
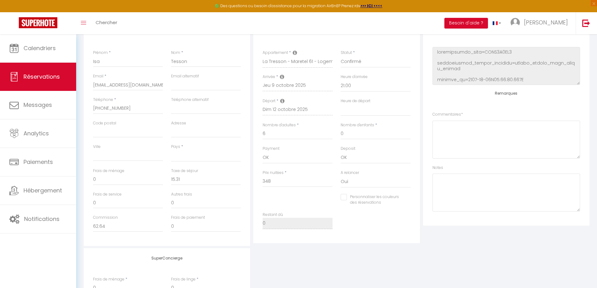
scroll to position [125, 0]
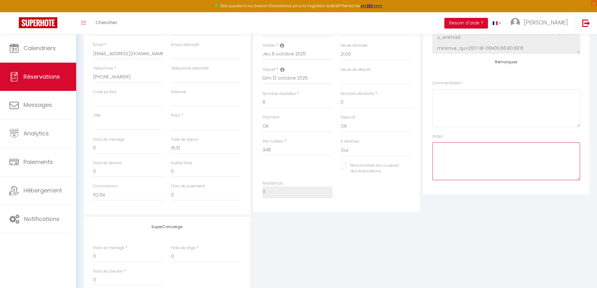
click at [442, 155] on textarea at bounding box center [507, 161] width 148 height 38
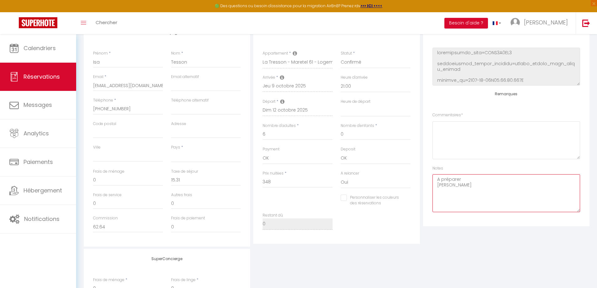
scroll to position [0, 0]
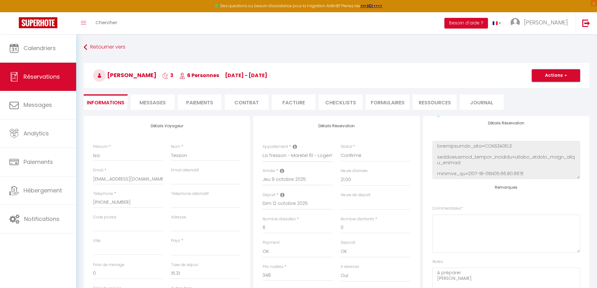
click at [570, 76] on button "Actions" at bounding box center [556, 75] width 48 height 13
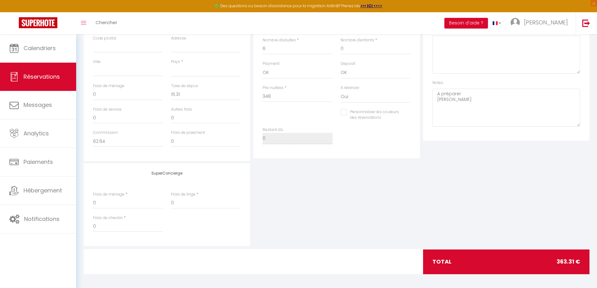
scroll to position [181, 0]
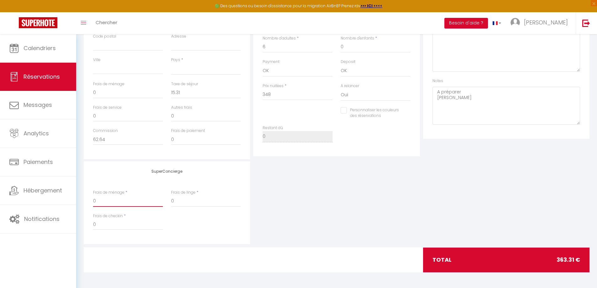
click at [98, 203] on input "0" at bounding box center [128, 201] width 70 height 11
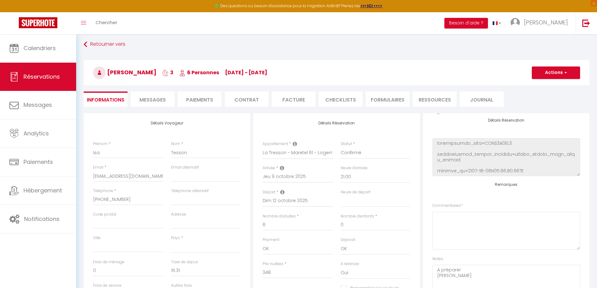
scroll to position [0, 0]
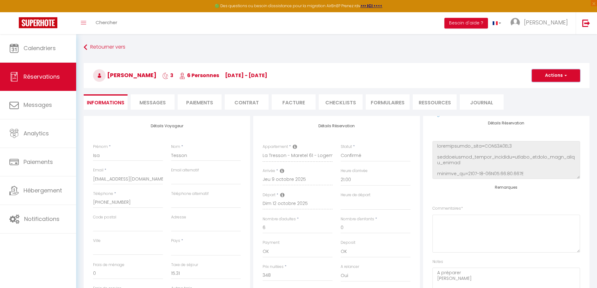
click at [540, 80] on button "Actions" at bounding box center [556, 75] width 48 height 13
click at [538, 88] on link "Enregistrer" at bounding box center [550, 89] width 50 height 8
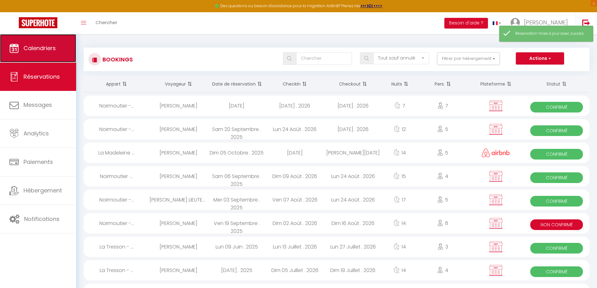
click at [31, 50] on span "Calendriers" at bounding box center [40, 48] width 32 height 8
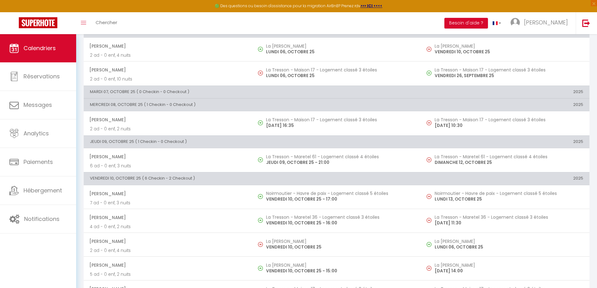
scroll to position [94, 0]
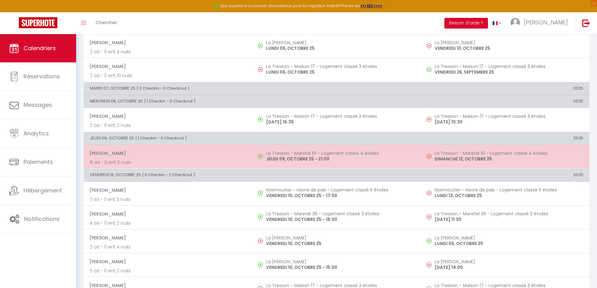
click at [128, 158] on span "[PERSON_NAME]" at bounding box center [167, 153] width 157 height 12
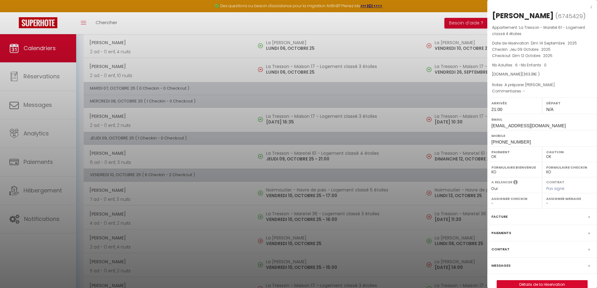
click at [590, 6] on div "x" at bounding box center [539, 7] width 105 height 8
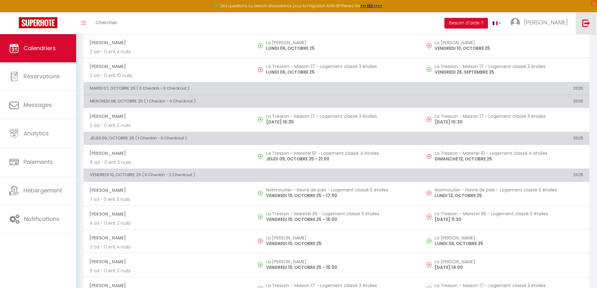
click at [585, 22] on img at bounding box center [586, 23] width 8 height 8
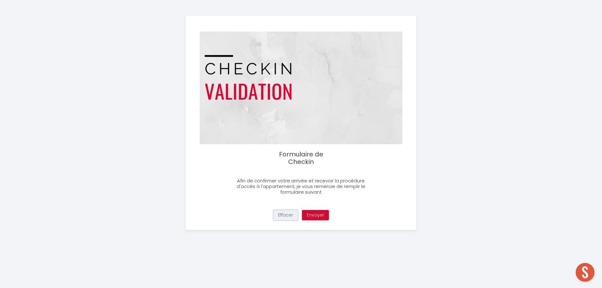
click at [290, 216] on button "Effacer" at bounding box center [285, 215] width 24 height 11
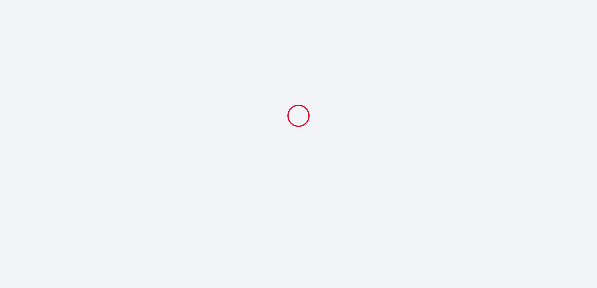
select select
